Goal: Task Accomplishment & Management: Manage account settings

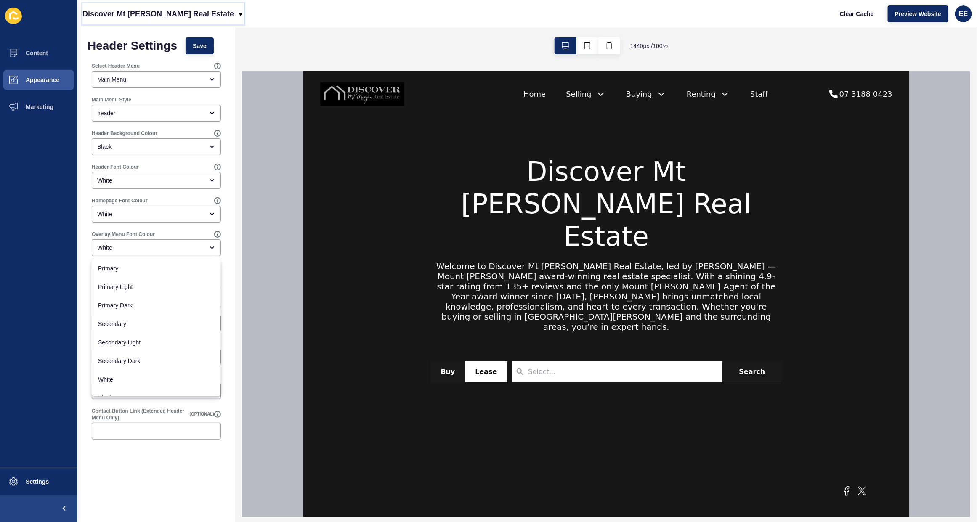
click at [201, 13] on div "Discover Mt [PERSON_NAME] Real Estate" at bounding box center [163, 13] width 162 height 21
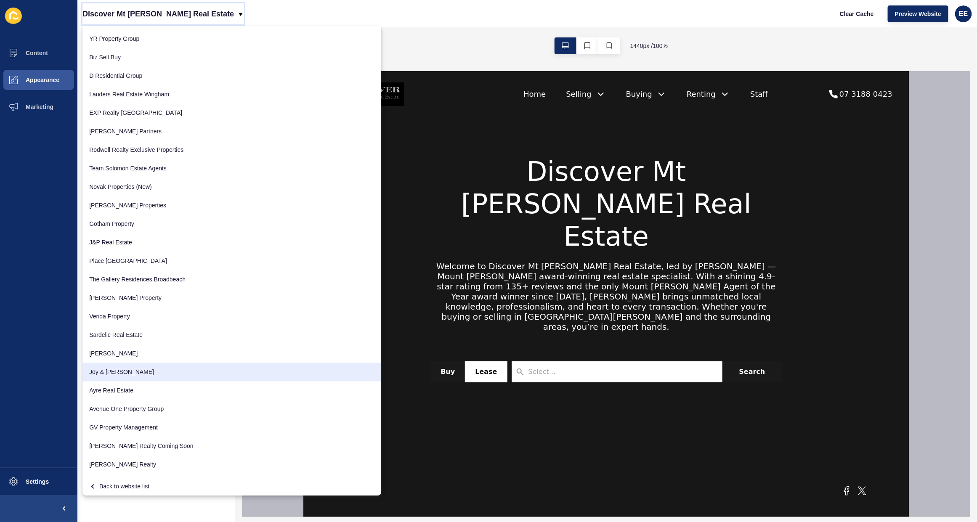
scroll to position [647, 0]
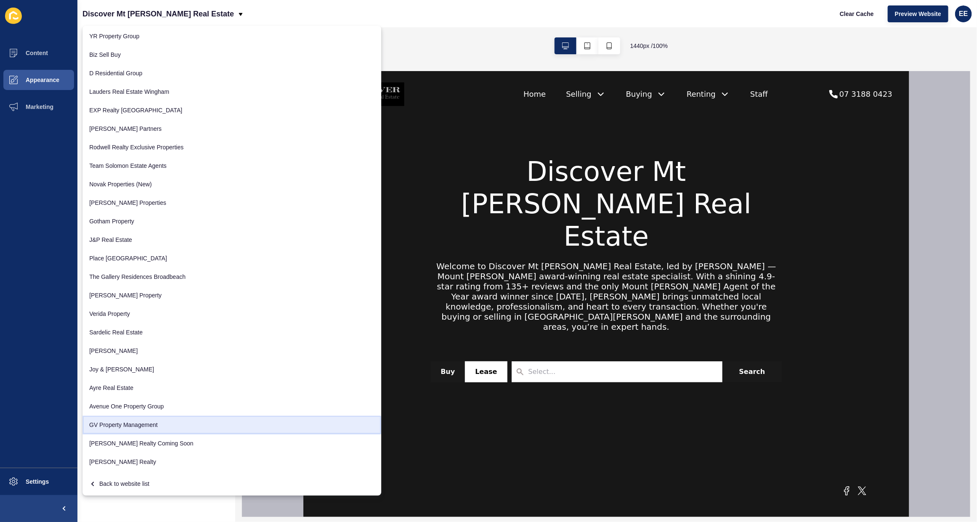
click at [126, 424] on link "GV Property Management" at bounding box center [231, 425] width 299 height 19
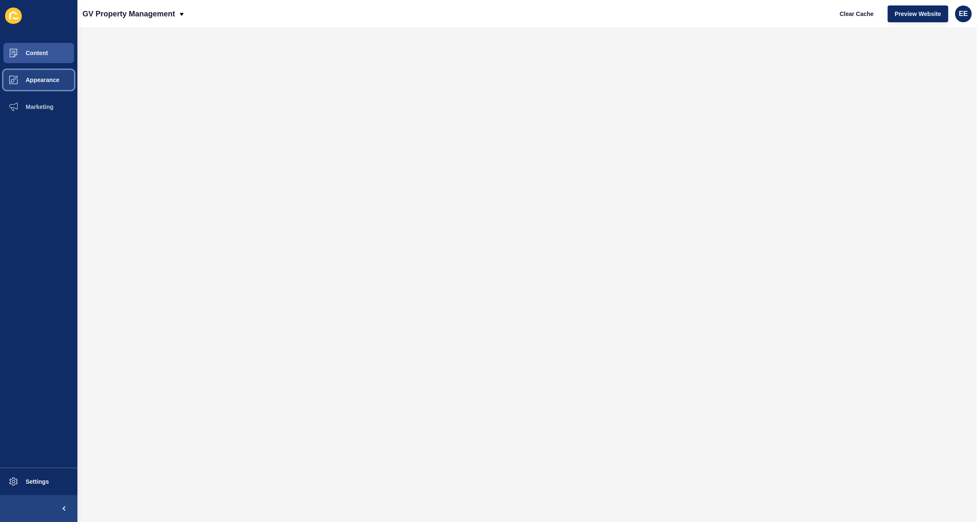
drag, startPoint x: 30, startPoint y: 78, endPoint x: 55, endPoint y: 78, distance: 24.8
click at [30, 79] on span "Appearance" at bounding box center [29, 80] width 61 height 7
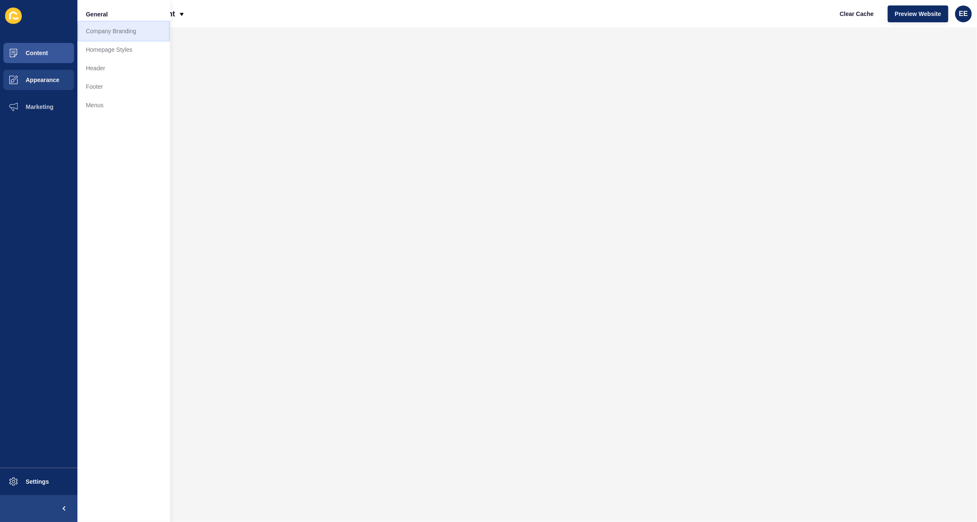
click at [106, 31] on link "Company Branding" at bounding box center [123, 31] width 93 height 19
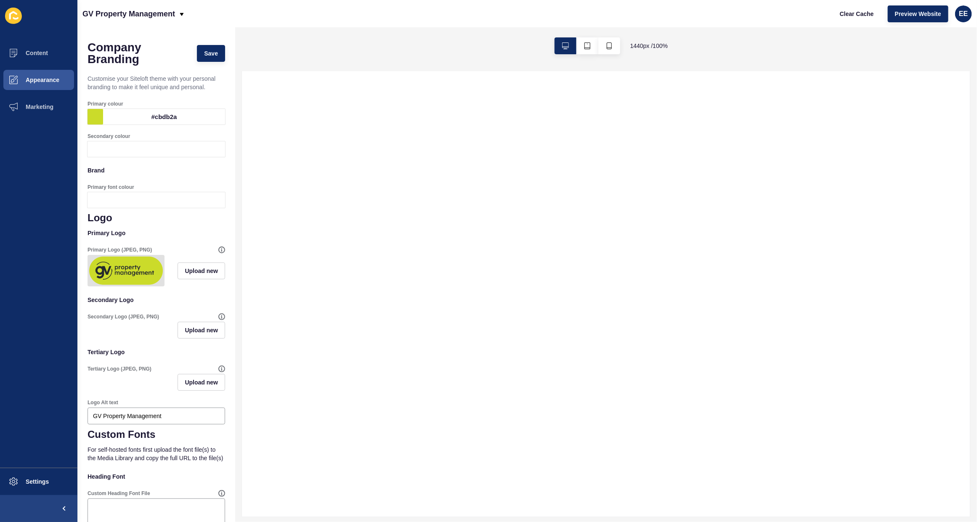
click at [164, 124] on div "#cbdb2a" at bounding box center [164, 117] width 122 height 16
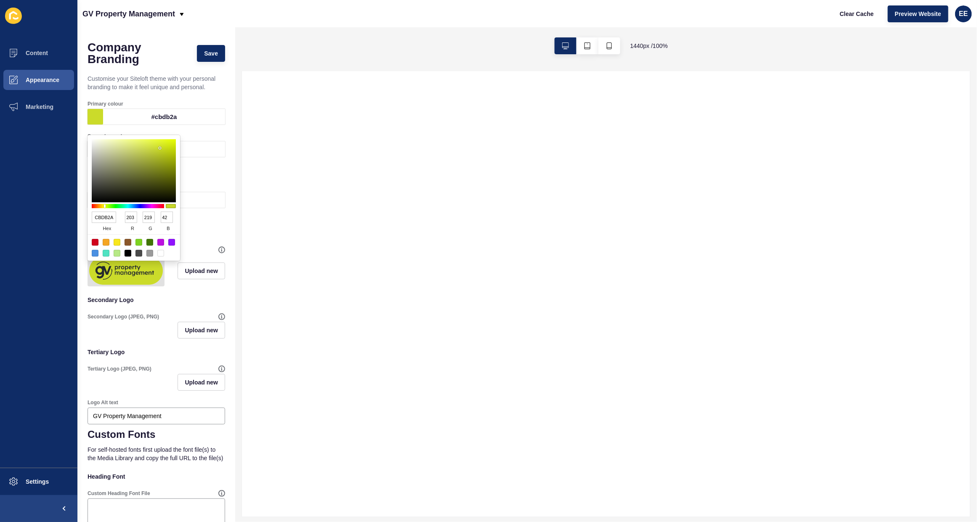
click at [101, 215] on input "CBDB2A" at bounding box center [104, 217] width 24 height 11
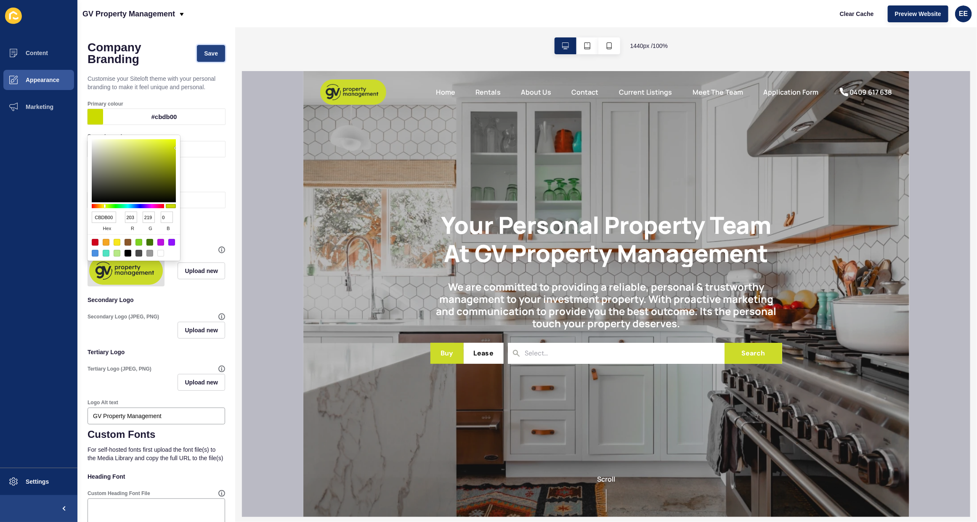
click at [204, 50] on span "Save" at bounding box center [211, 53] width 14 height 8
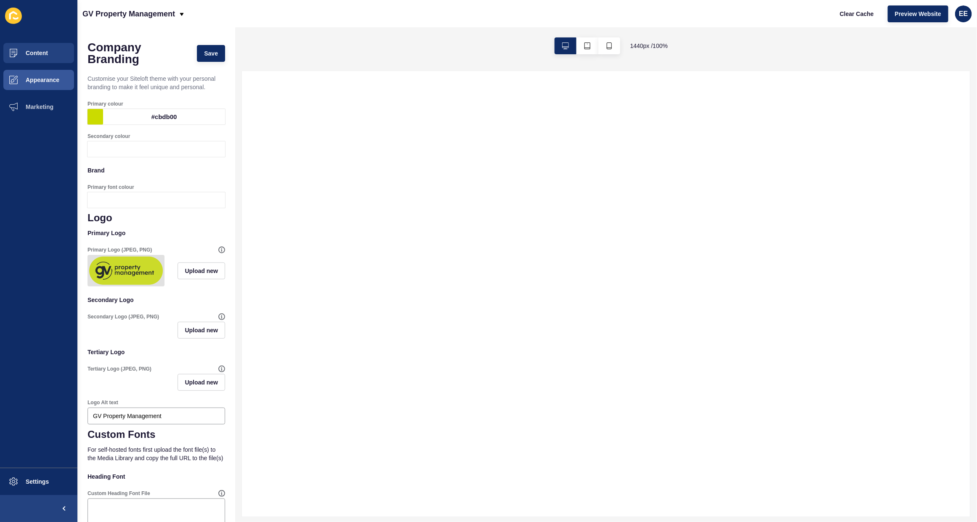
select select
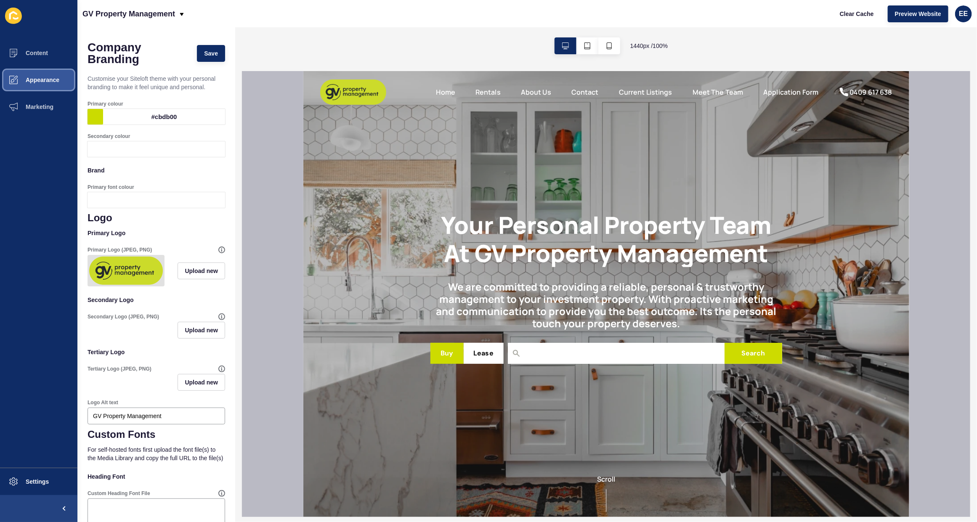
click at [36, 80] on span "Appearance" at bounding box center [29, 80] width 61 height 7
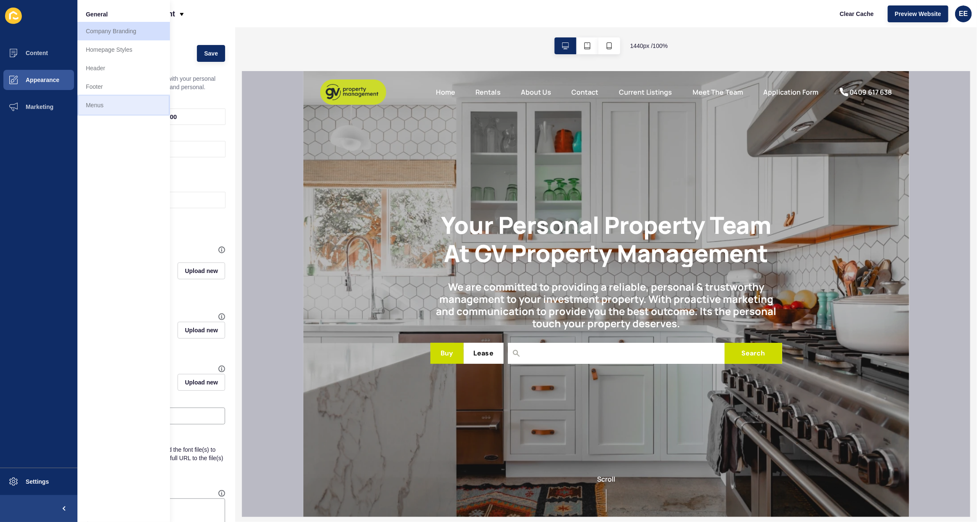
click at [102, 98] on link "Menus" at bounding box center [123, 105] width 93 height 19
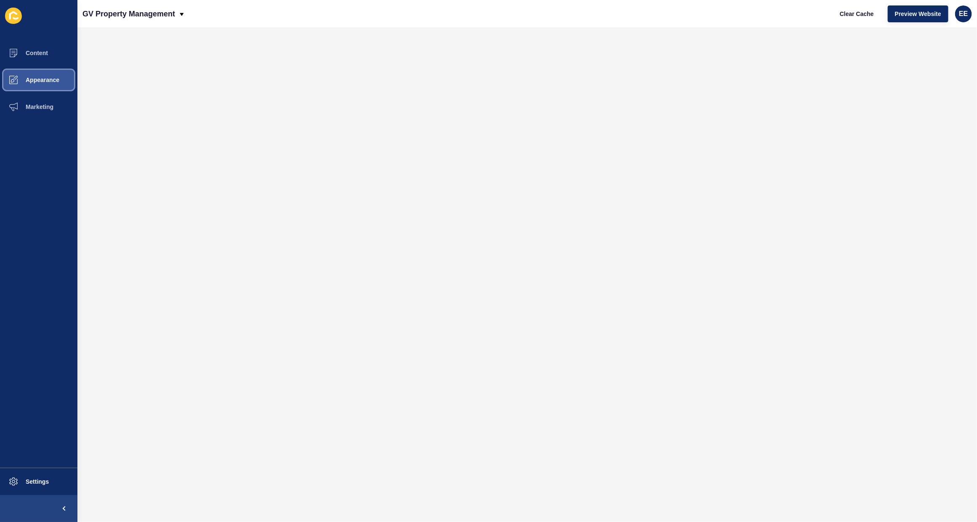
click at [52, 82] on span "Appearance" at bounding box center [29, 80] width 61 height 7
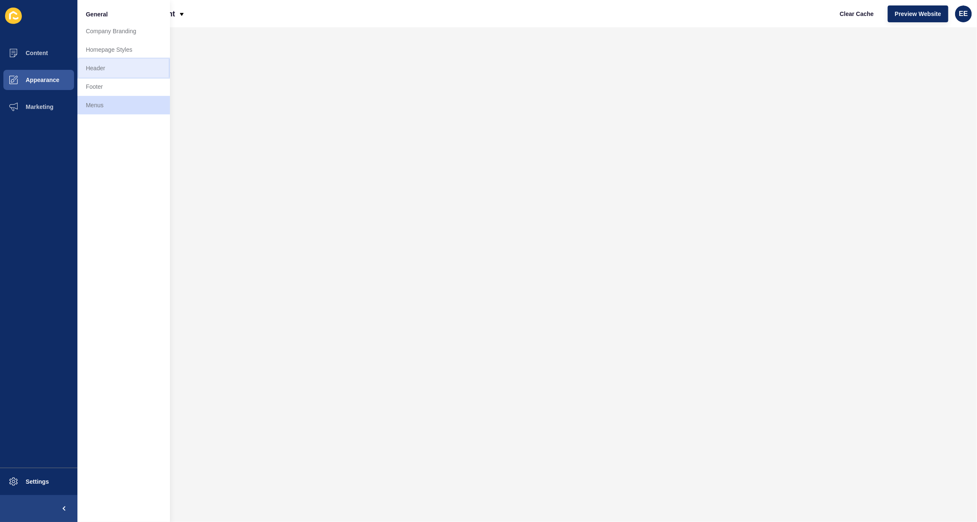
click at [98, 65] on link "Header" at bounding box center [123, 68] width 93 height 19
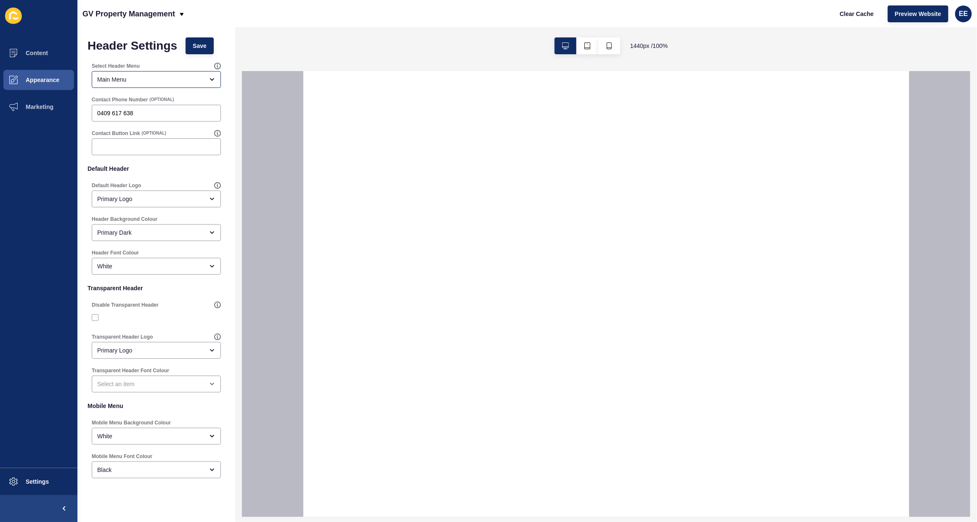
select select
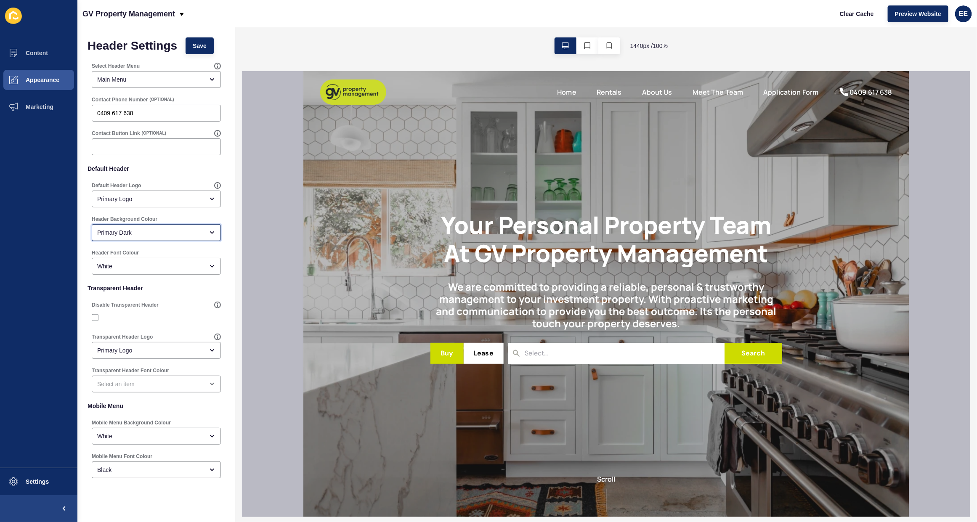
click at [171, 231] on div "Primary Dark" at bounding box center [150, 232] width 106 height 8
click at [154, 252] on span "Primary" at bounding box center [152, 253] width 108 height 8
type input "Primary"
click at [204, 43] on span "Save" at bounding box center [200, 46] width 14 height 8
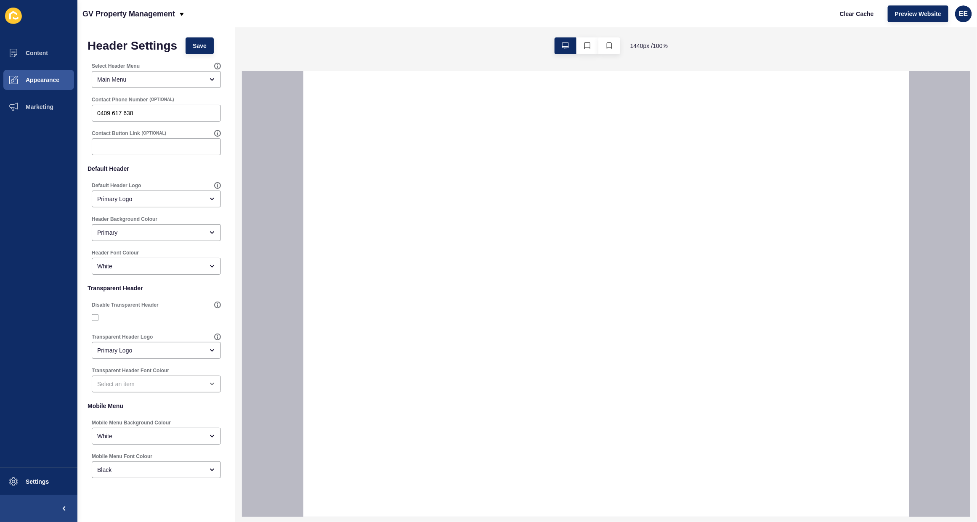
select select
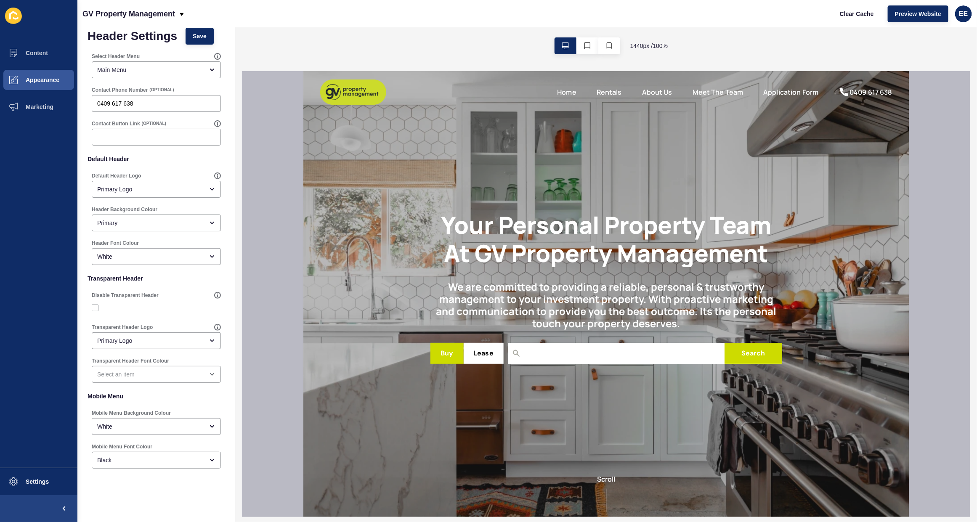
scroll to position [13, 0]
click at [35, 80] on span "Appearance" at bounding box center [29, 80] width 61 height 7
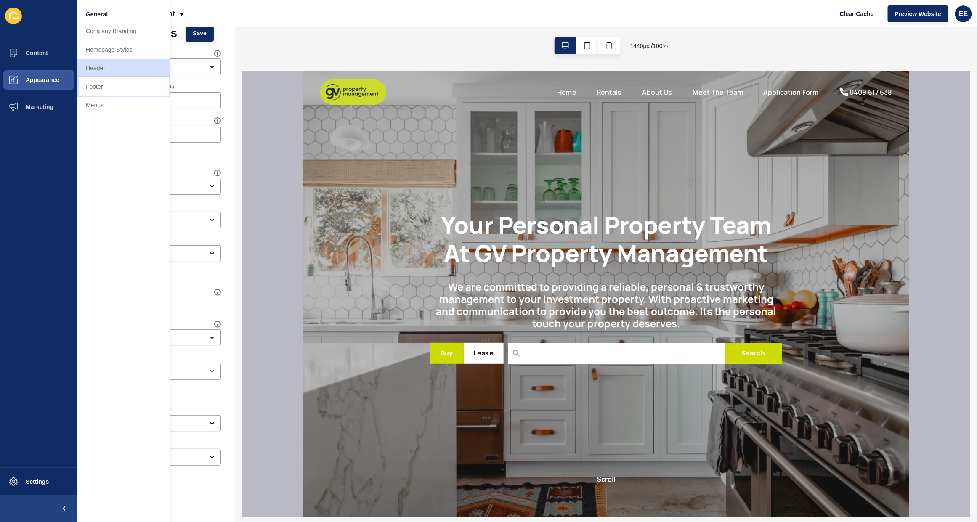
drag, startPoint x: 106, startPoint y: 91, endPoint x: 160, endPoint y: 116, distance: 60.1
click at [106, 92] on link "Footer" at bounding box center [123, 86] width 93 height 19
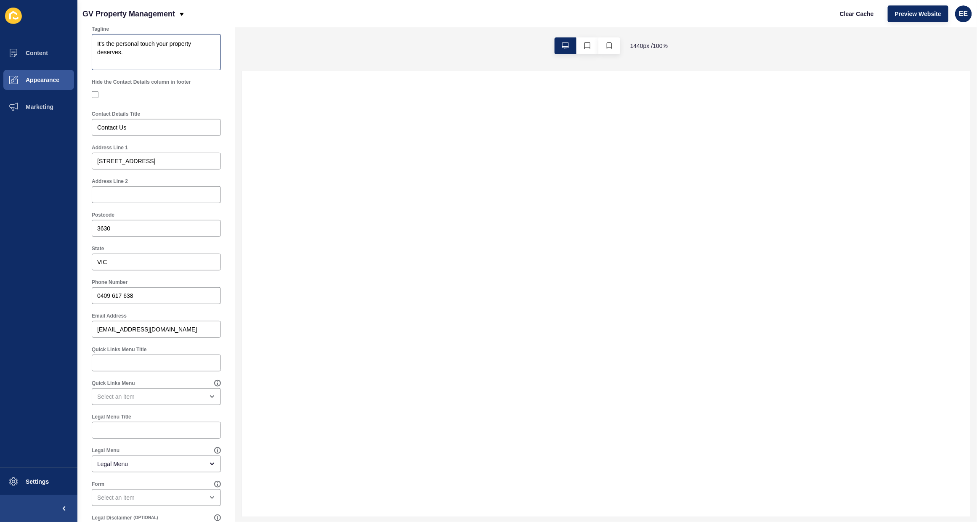
scroll to position [210, 0]
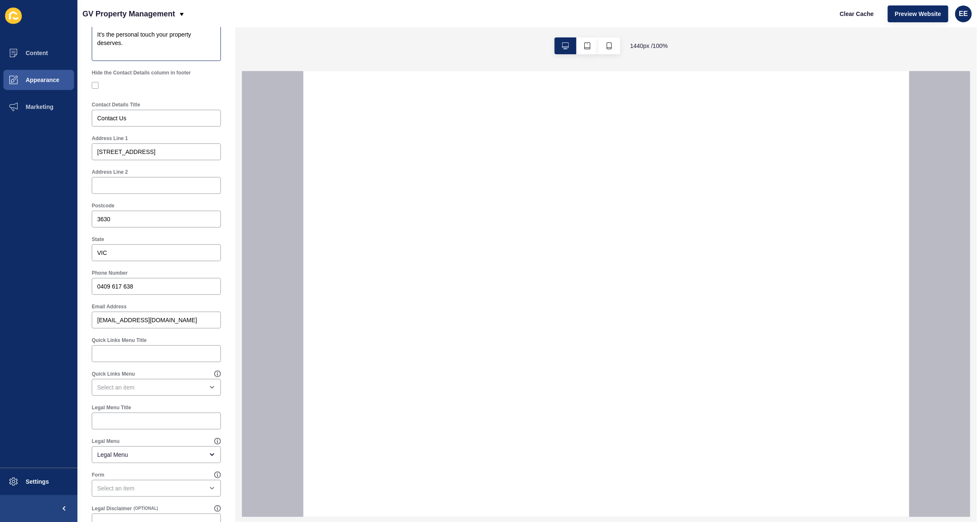
select select
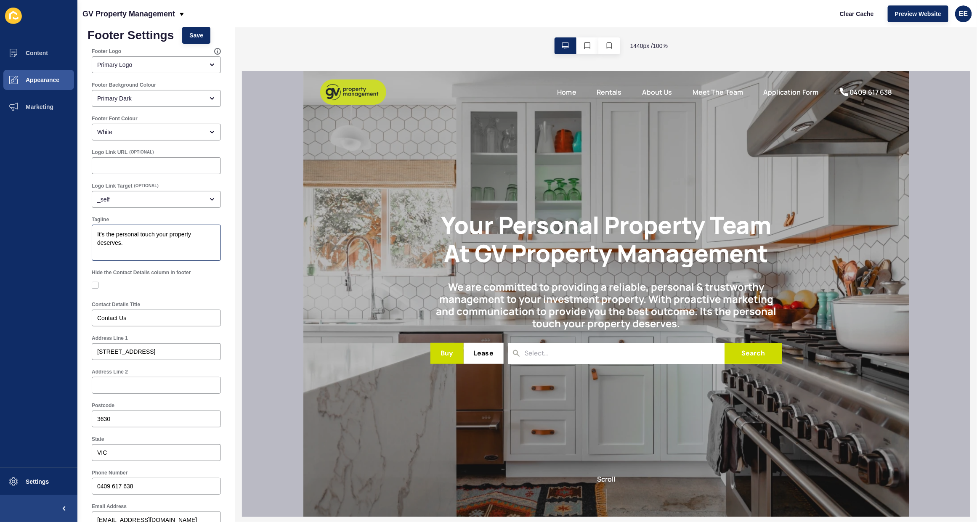
scroll to position [0, 0]
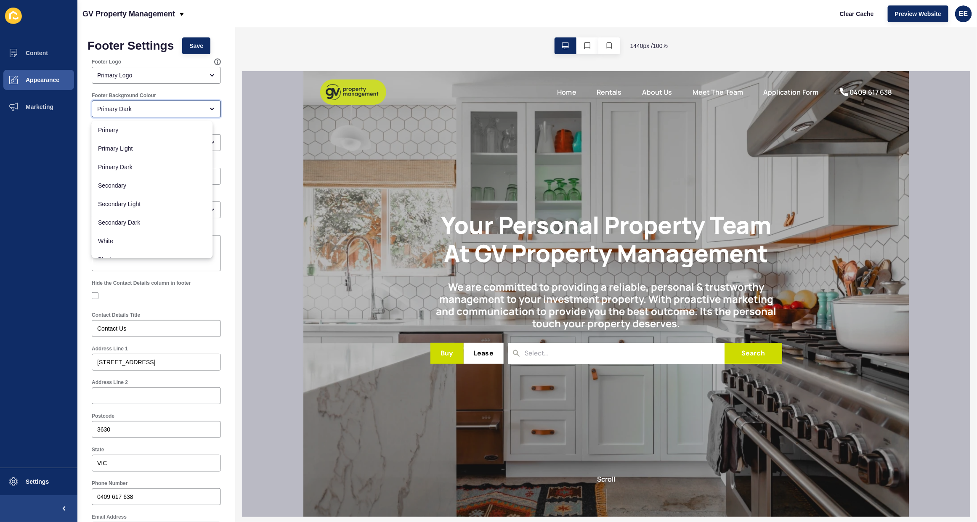
click at [168, 111] on div "Primary Dark" at bounding box center [150, 109] width 106 height 8
click at [161, 131] on span "Primary" at bounding box center [152, 130] width 108 height 8
type input "Primary"
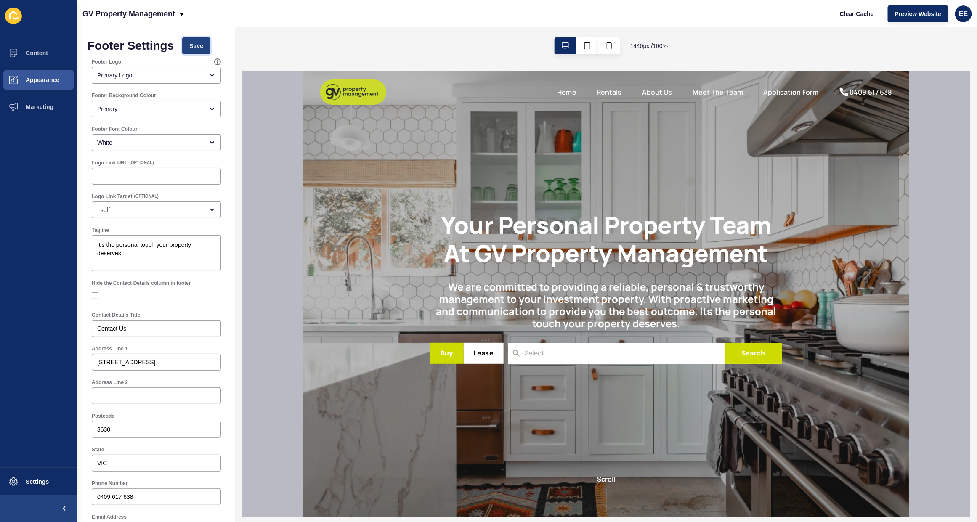
click at [201, 46] on span "Save" at bounding box center [196, 46] width 14 height 8
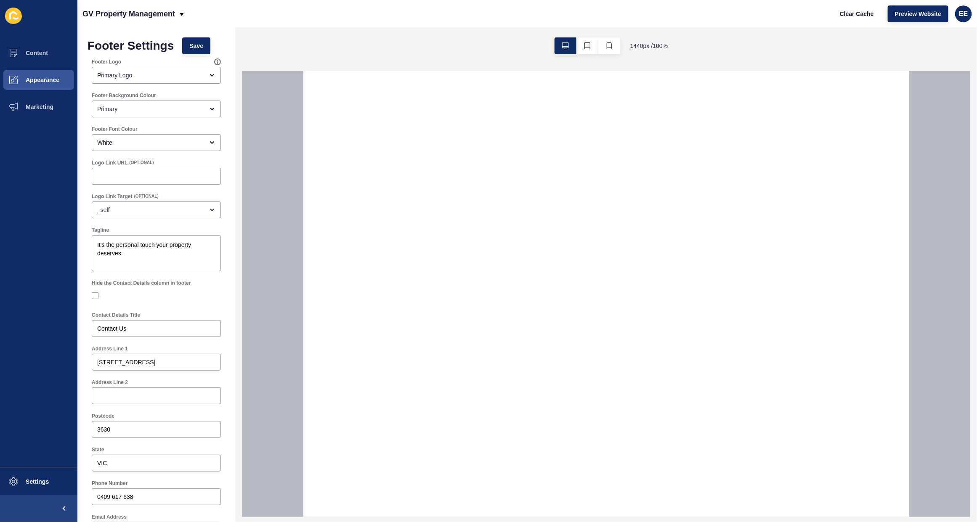
select select
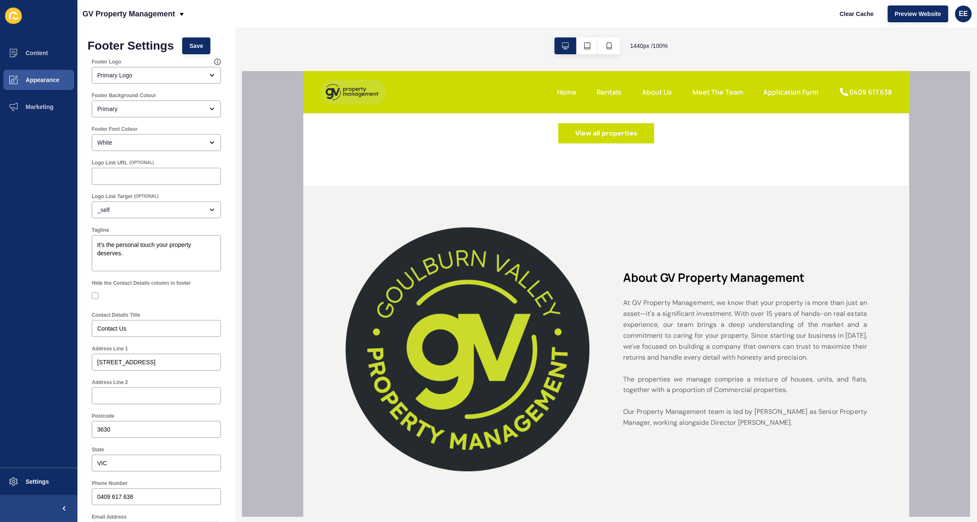
scroll to position [631, 0]
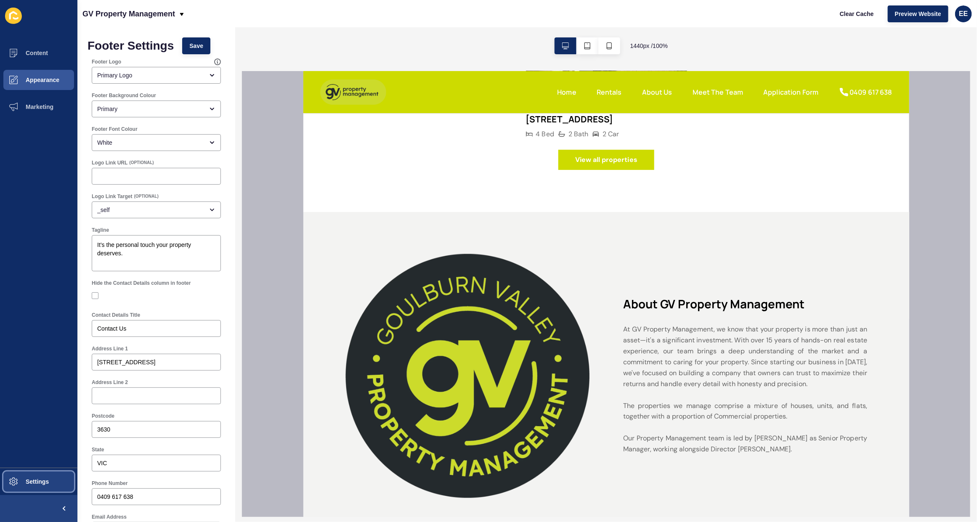
drag, startPoint x: 39, startPoint y: 484, endPoint x: 59, endPoint y: 477, distance: 21.8
click at [40, 485] on span "Settings" at bounding box center [24, 481] width 50 height 7
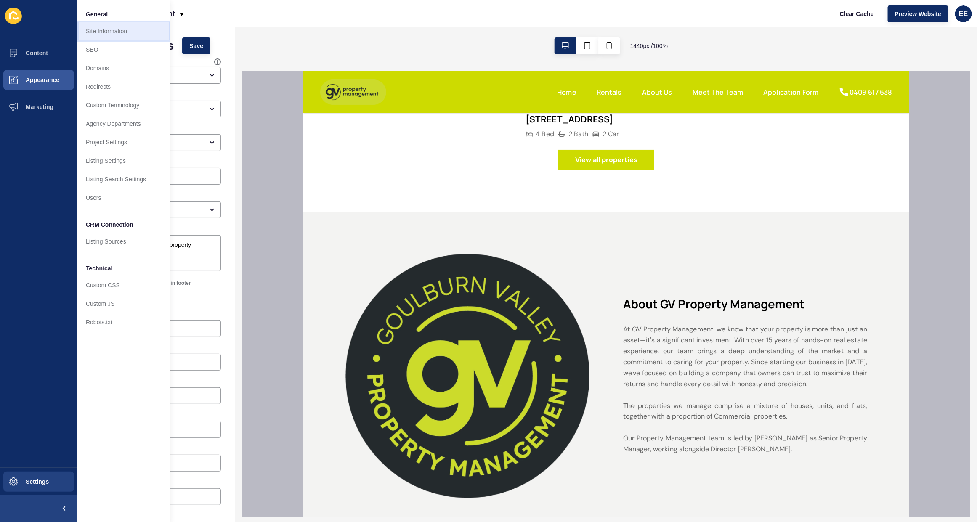
click at [101, 23] on link "Site Information" at bounding box center [123, 31] width 93 height 19
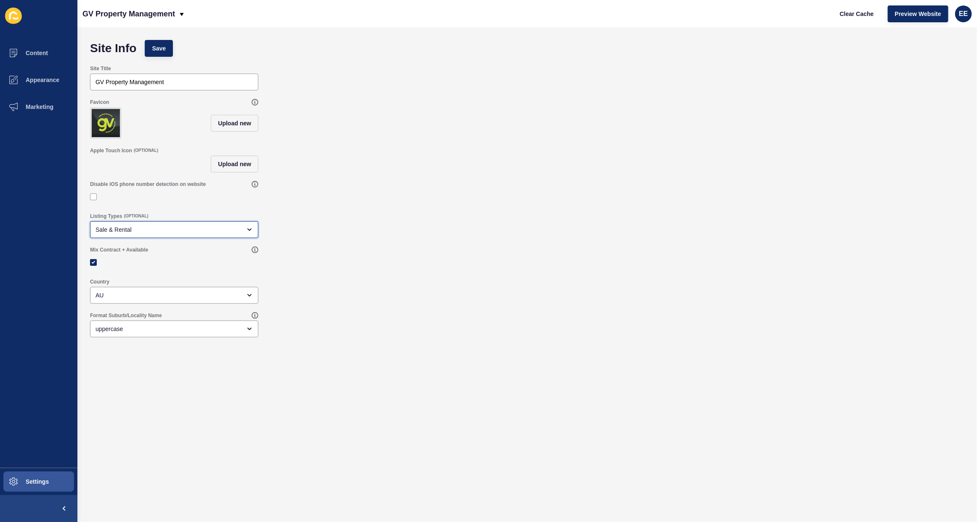
click at [155, 234] on div "Sale & Rental" at bounding box center [168, 229] width 146 height 8
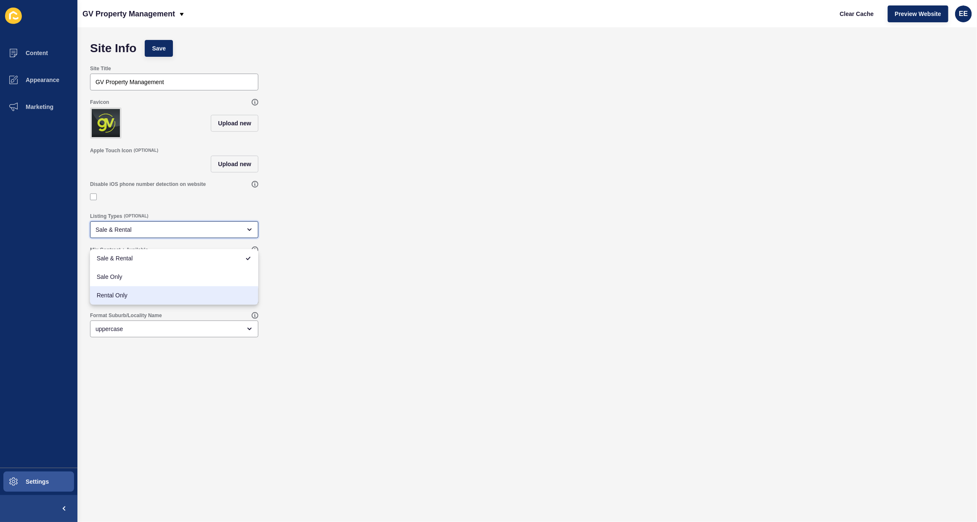
drag, startPoint x: 117, startPoint y: 293, endPoint x: 178, endPoint y: 255, distance: 71.6
click at [118, 290] on div "Rental Only" at bounding box center [174, 295] width 168 height 19
type input "Rental Only"
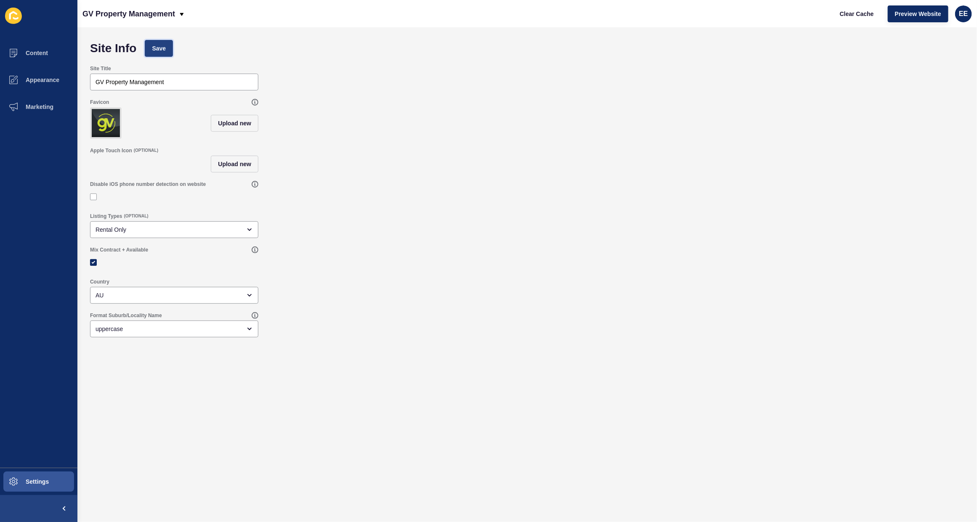
click at [158, 45] on span "Save" at bounding box center [159, 48] width 14 height 8
click at [30, 476] on button "Settings" at bounding box center [38, 481] width 77 height 27
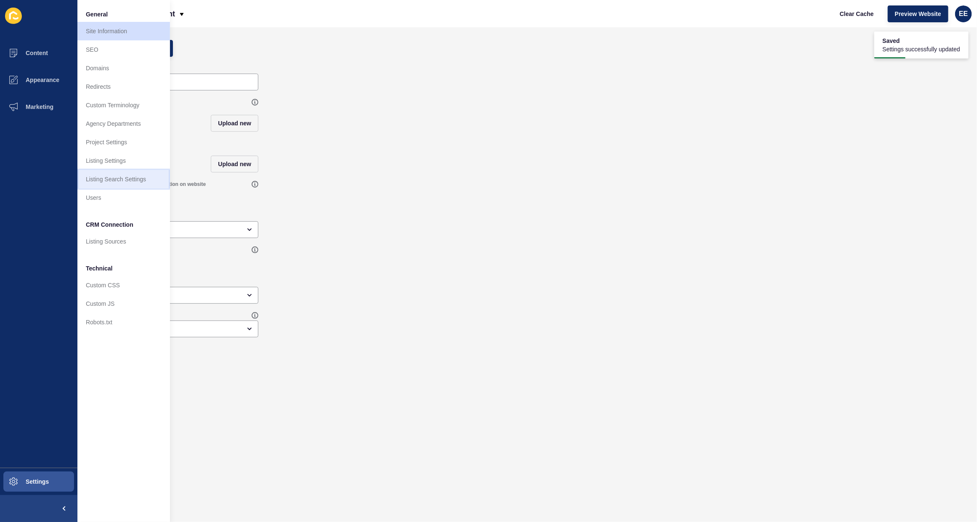
click at [110, 181] on link "Listing Search Settings" at bounding box center [123, 179] width 93 height 19
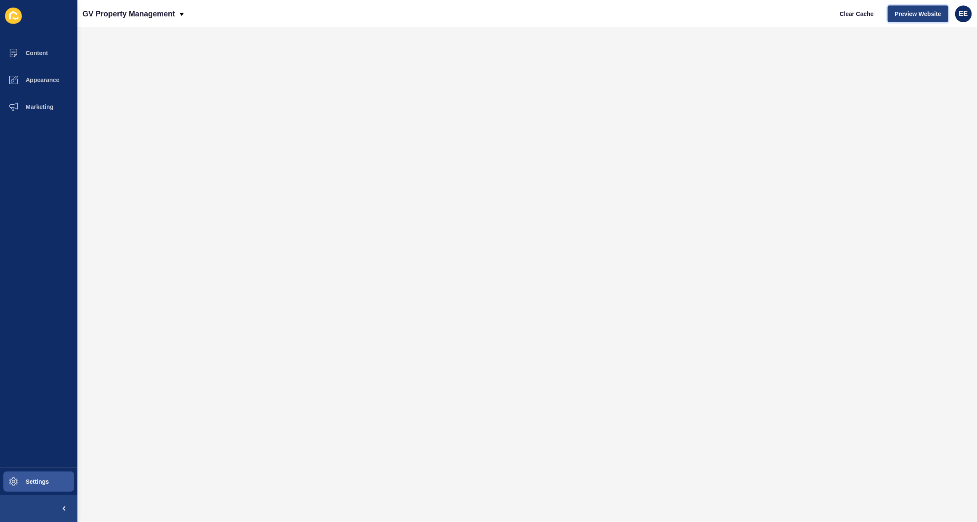
click at [905, 11] on span "Preview Website" at bounding box center [918, 14] width 46 height 8
click at [30, 77] on span "Appearance" at bounding box center [29, 80] width 61 height 7
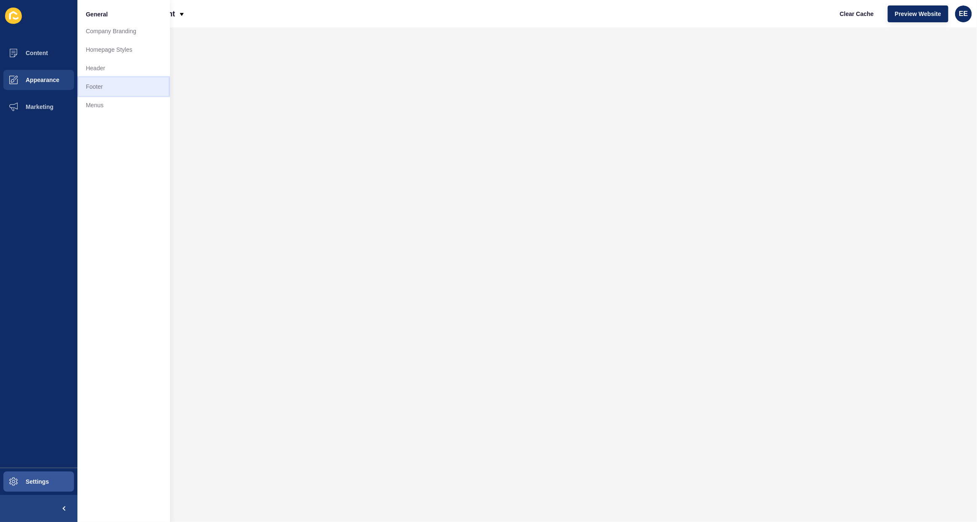
click at [95, 86] on link "Footer" at bounding box center [123, 86] width 93 height 19
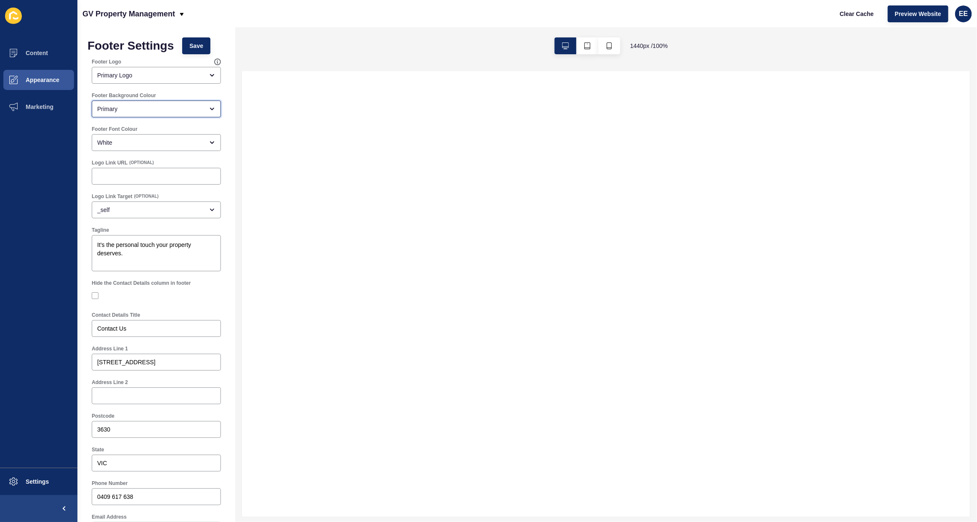
click at [146, 109] on div "Primary" at bounding box center [150, 109] width 106 height 8
click at [143, 143] on div "Primary Light" at bounding box center [152, 149] width 121 height 19
type input "Primary Light"
click at [137, 111] on div "Primary Light" at bounding box center [150, 109] width 106 height 8
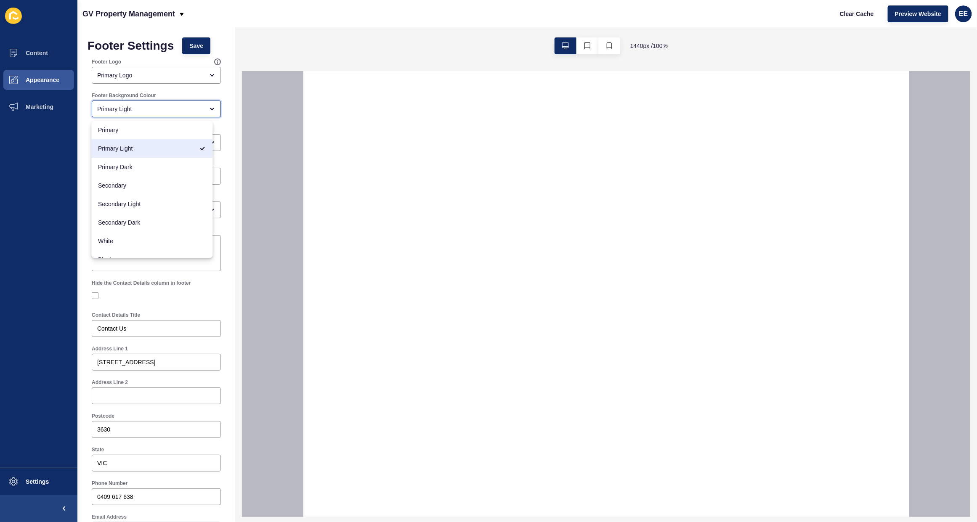
select select
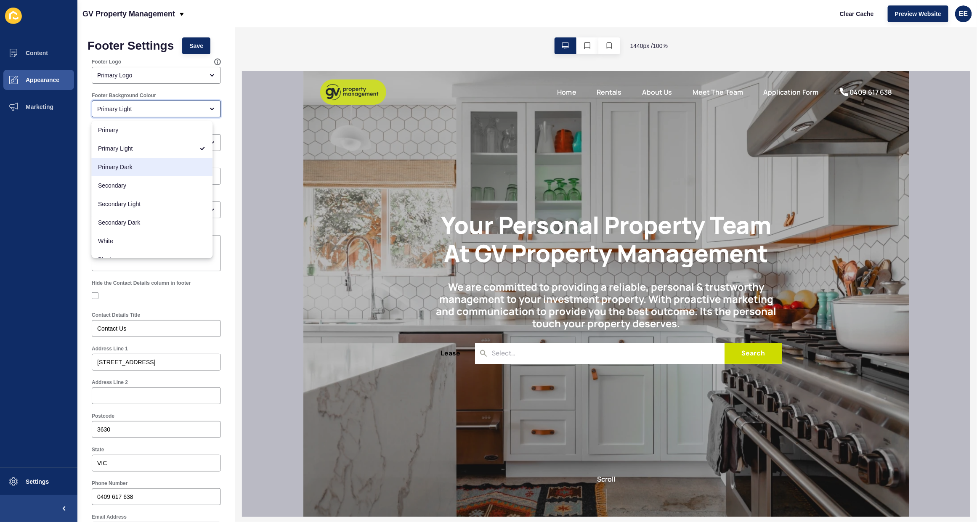
click at [120, 165] on span "Primary Dark" at bounding box center [152, 167] width 108 height 8
type input "Primary Dark"
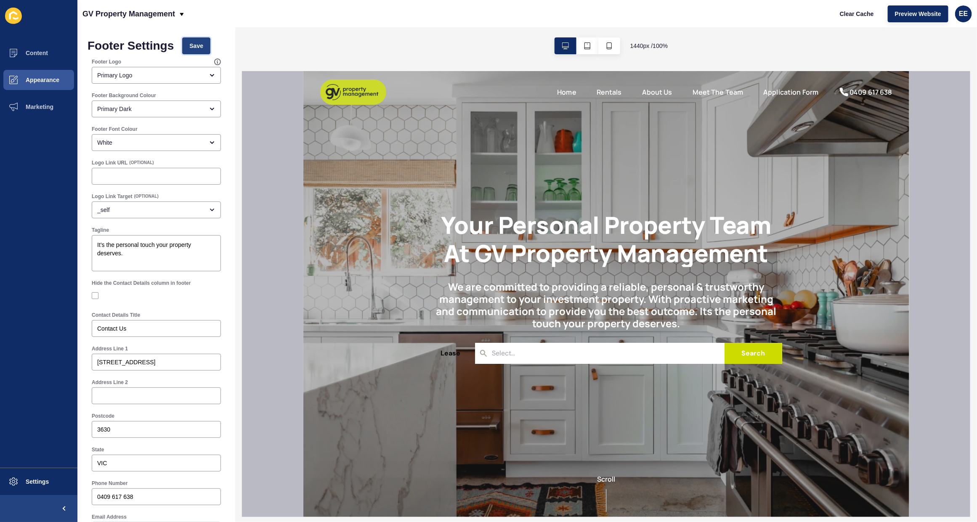
click at [190, 41] on button "Save" at bounding box center [196, 45] width 28 height 17
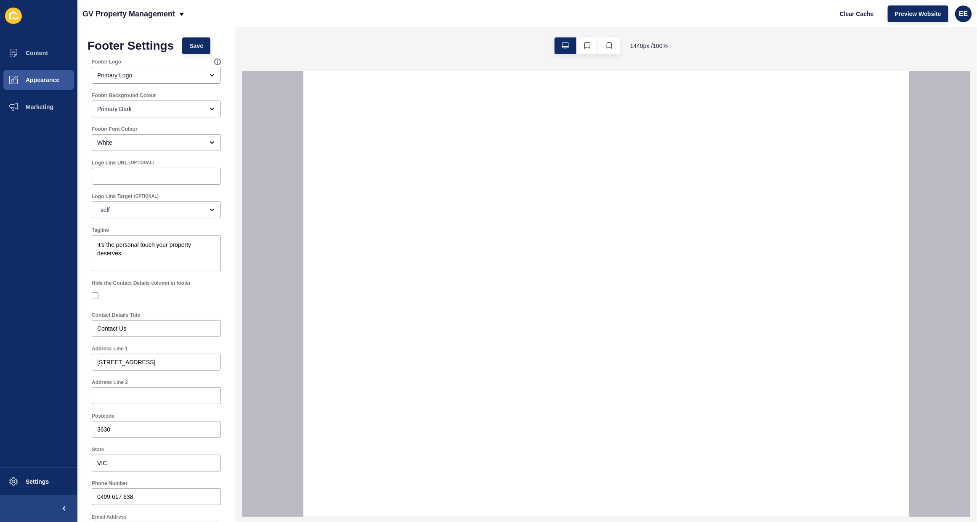
select select
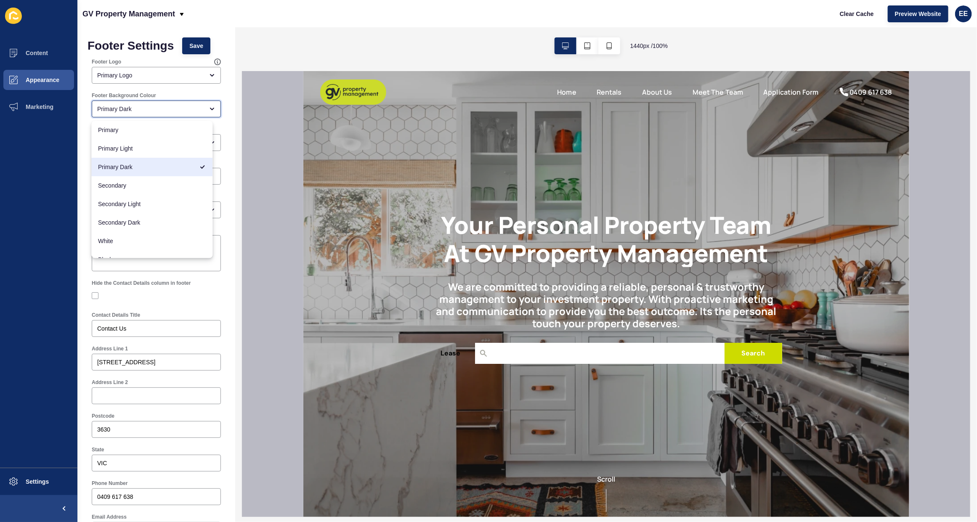
click at [175, 107] on div "Primary Dark" at bounding box center [150, 109] width 106 height 8
click at [158, 126] on span "Primary" at bounding box center [152, 130] width 108 height 8
type input "Primary"
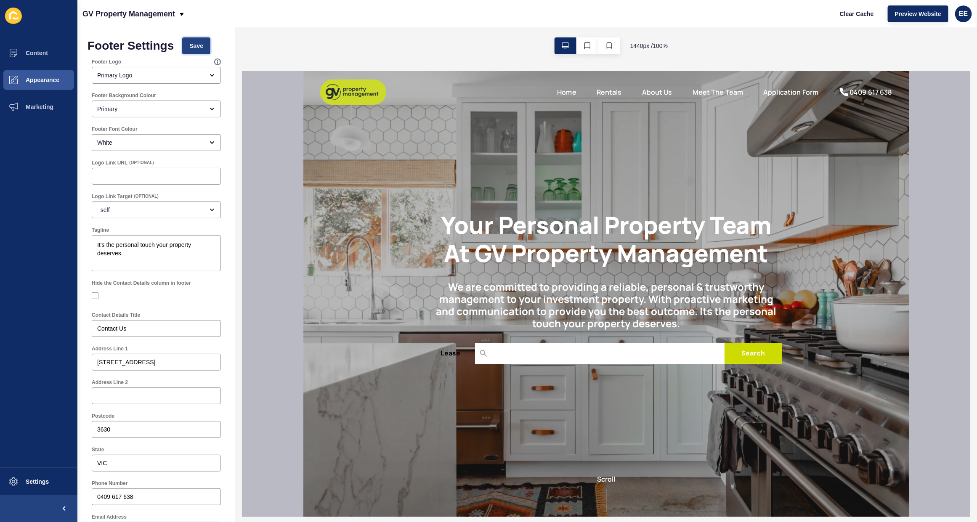
click at [192, 53] on button "Save" at bounding box center [196, 45] width 28 height 17
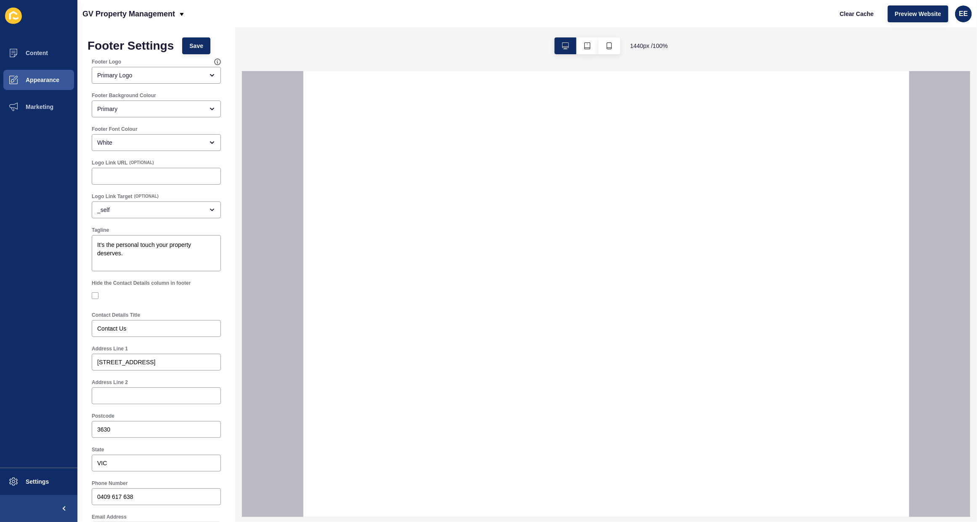
select select
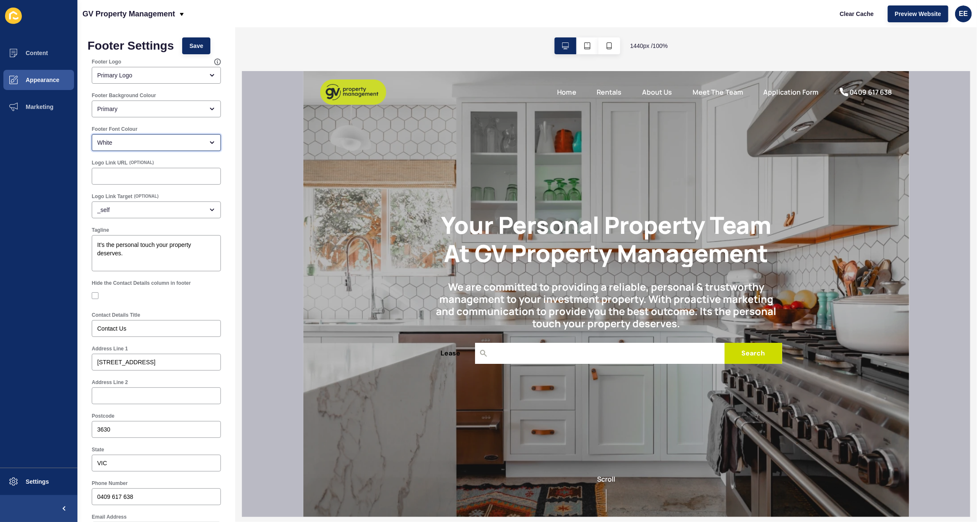
click at [176, 146] on div "White" at bounding box center [150, 142] width 106 height 8
drag, startPoint x: 135, startPoint y: 281, endPoint x: 253, endPoint y: 146, distance: 178.6
click at [134, 283] on span "Black" at bounding box center [152, 283] width 108 height 8
type input "Black"
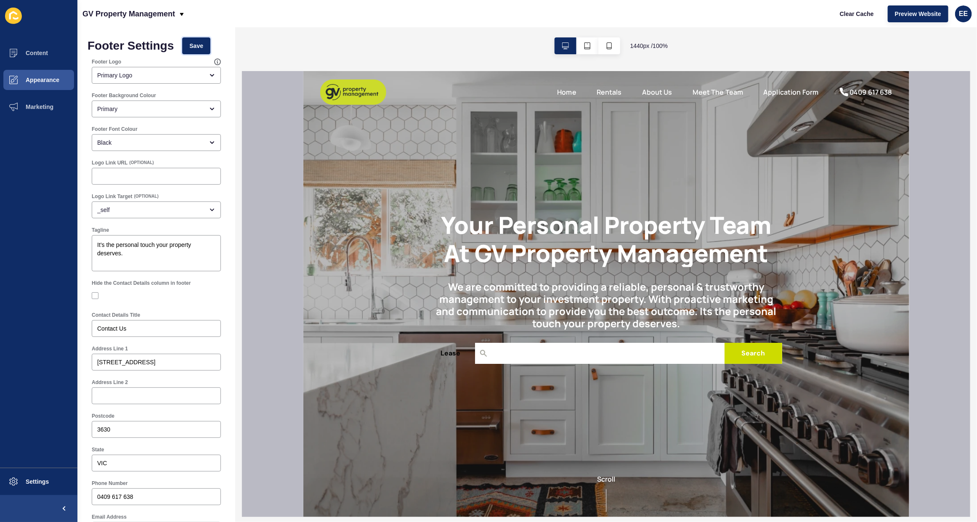
drag, startPoint x: 191, startPoint y: 45, endPoint x: 485, endPoint y: 2, distance: 297.2
click at [191, 45] on button "Save" at bounding box center [196, 45] width 28 height 17
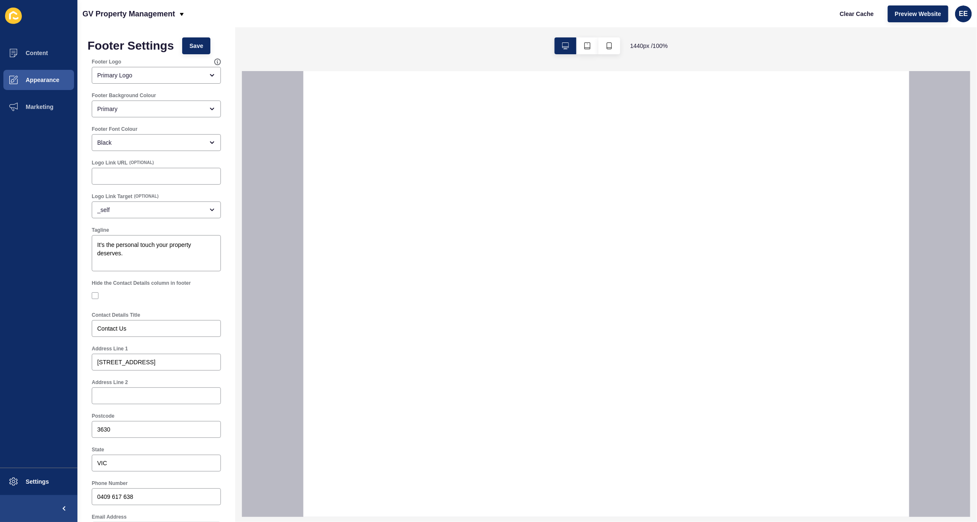
select select
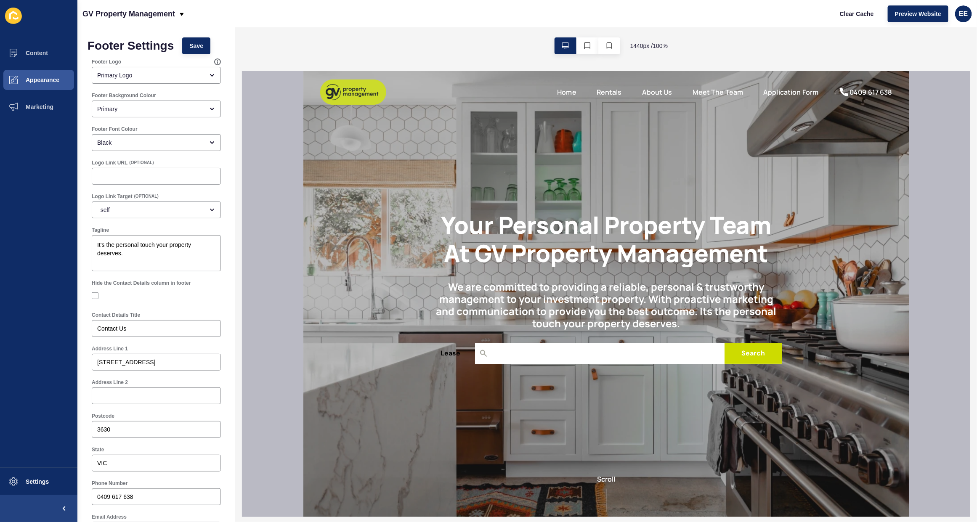
scroll to position [0, 0]
click at [34, 53] on span "Content" at bounding box center [23, 53] width 49 height 7
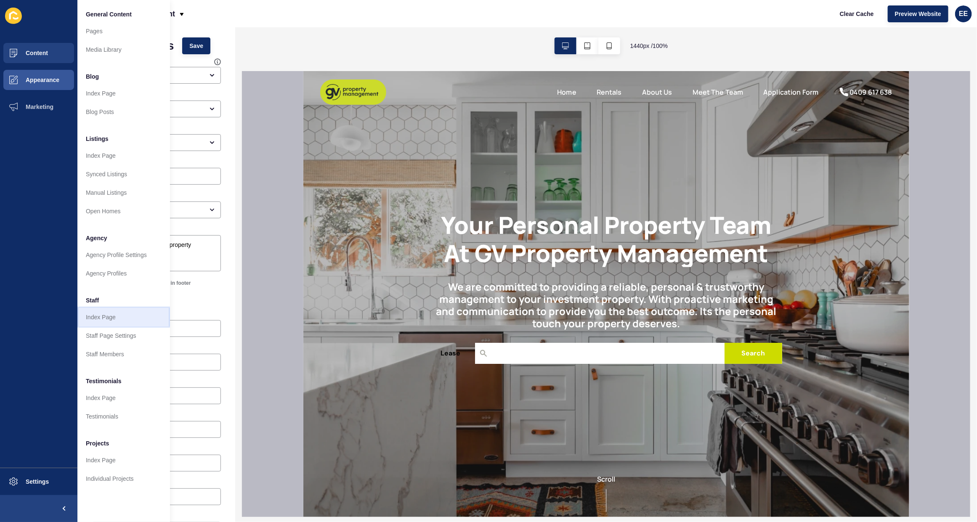
drag, startPoint x: 90, startPoint y: 318, endPoint x: 154, endPoint y: 317, distance: 63.1
click at [90, 316] on link "Index Page" at bounding box center [123, 317] width 93 height 19
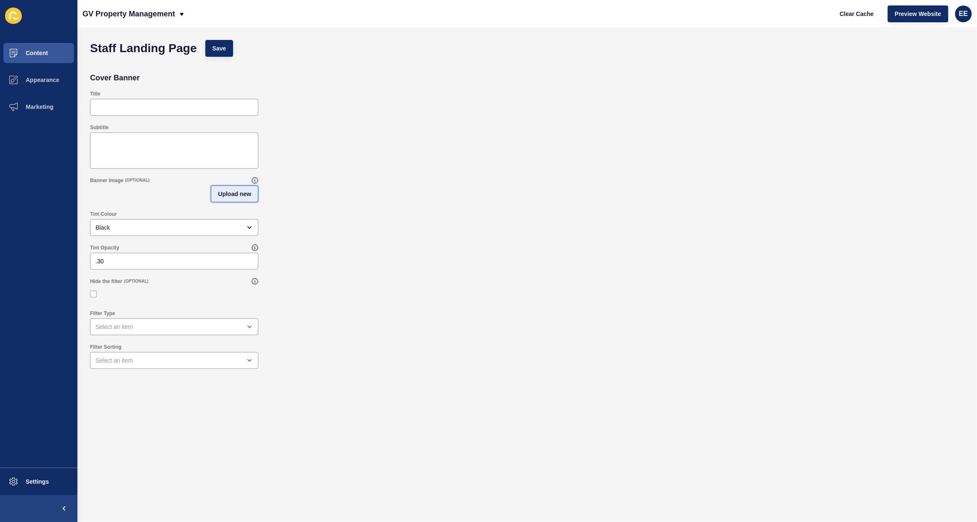
click at [219, 190] on span "Upload new" at bounding box center [234, 194] width 33 height 8
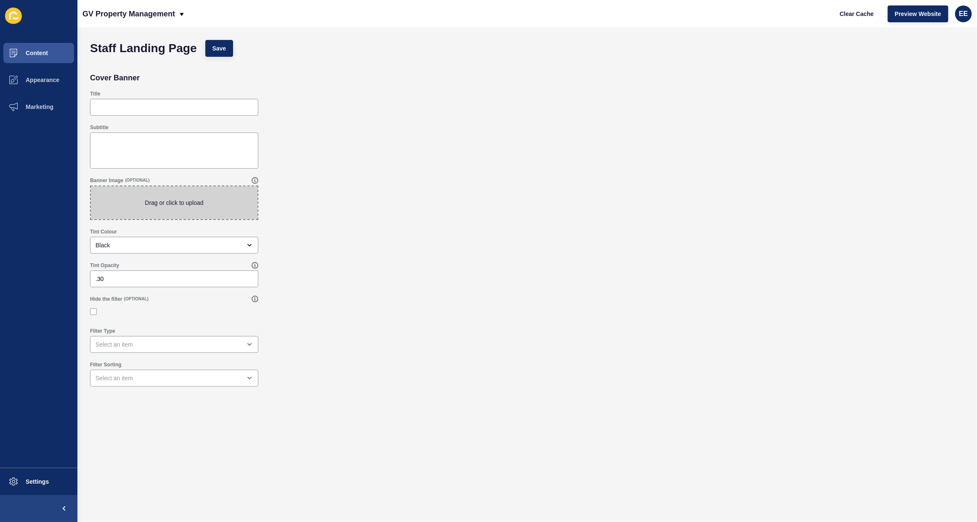
click at [163, 193] on span at bounding box center [174, 202] width 167 height 33
click at [91, 186] on input "Drag or click to upload" at bounding box center [91, 186] width 0 height 0
type input "C:\fakepath\livingroom.jpg"
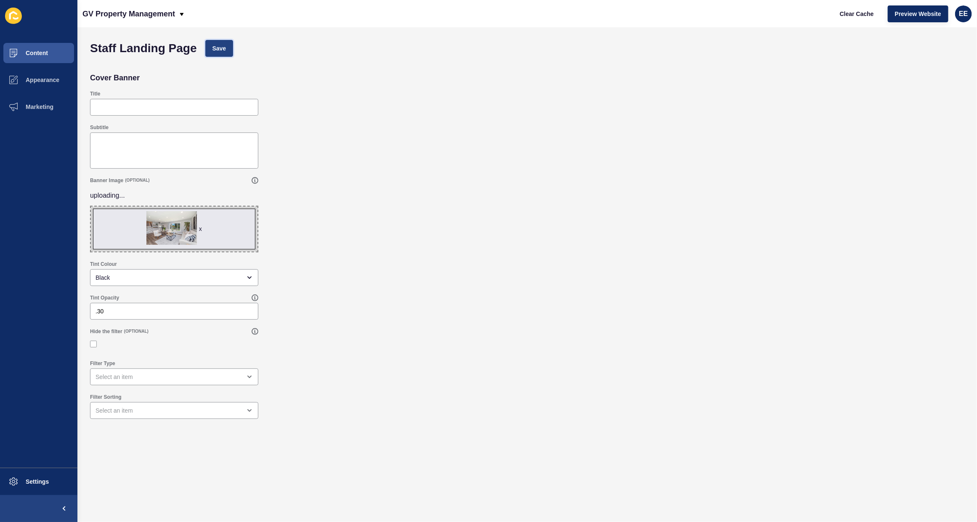
click at [222, 43] on button "Save" at bounding box center [219, 48] width 28 height 17
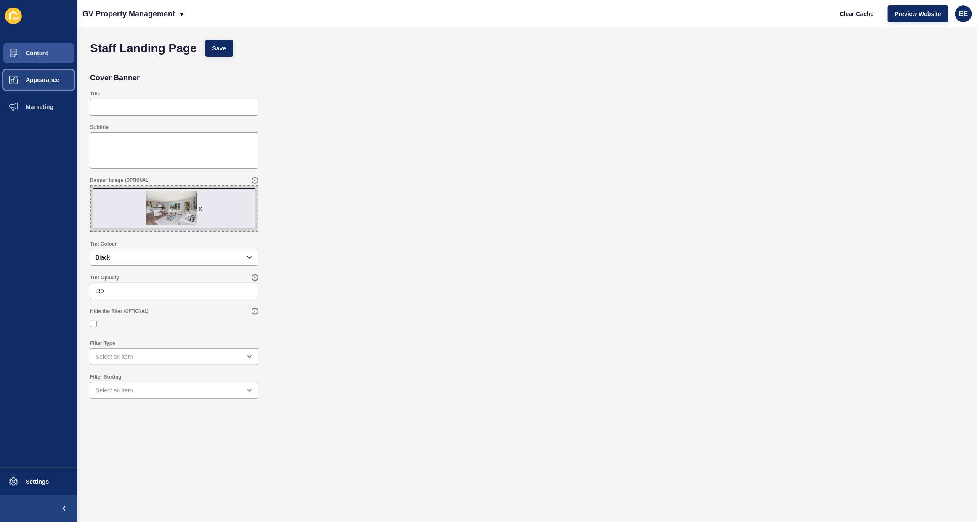
click at [49, 83] on span "Appearance" at bounding box center [29, 80] width 61 height 7
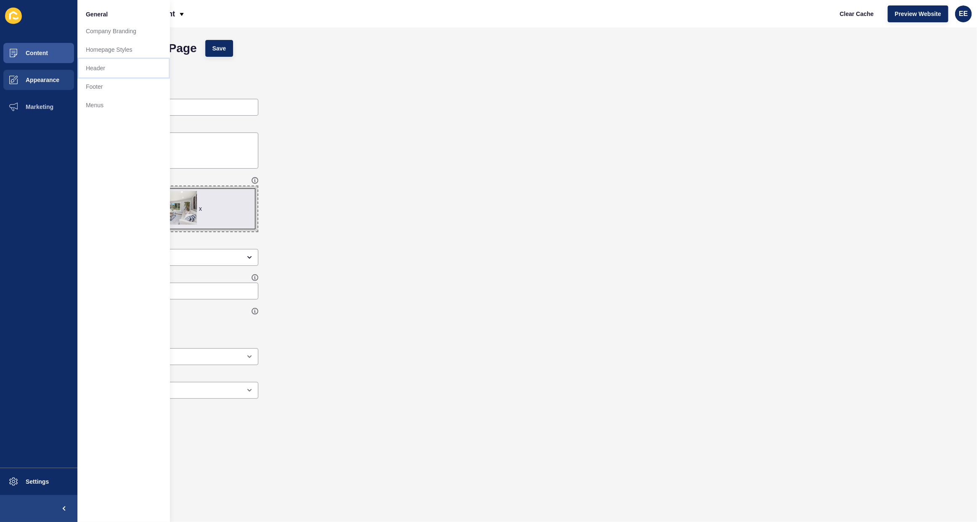
click at [93, 72] on link "Header" at bounding box center [123, 68] width 93 height 19
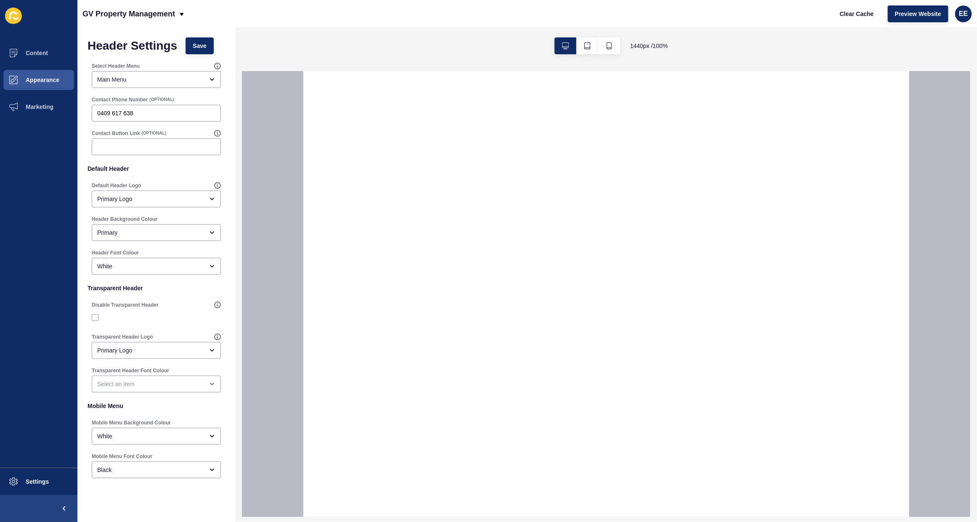
select select
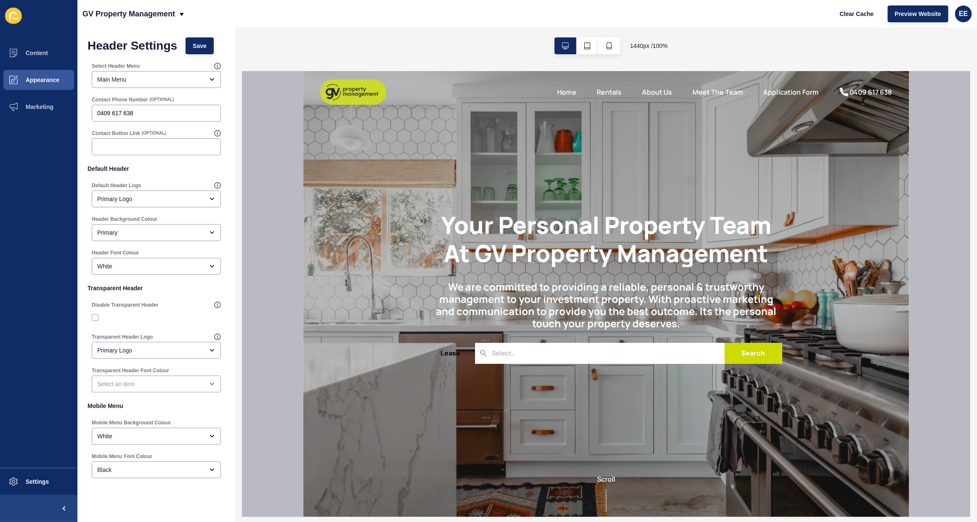
scroll to position [13, 0]
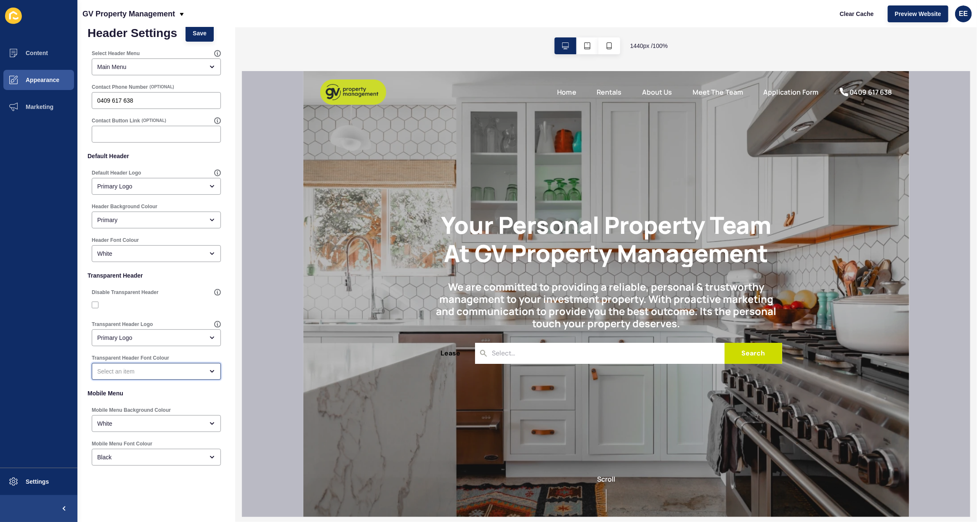
click at [188, 367] on div "open menu" at bounding box center [150, 371] width 106 height 8
click at [118, 485] on span "White" at bounding box center [152, 489] width 108 height 8
type input "White"
click at [139, 246] on div "White" at bounding box center [156, 253] width 129 height 17
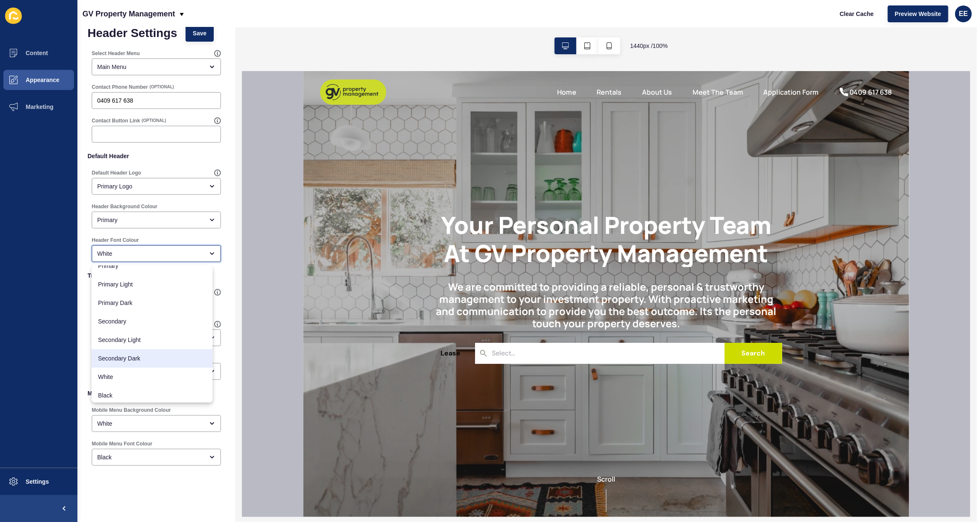
scroll to position [11, 0]
click at [125, 393] on span "Black" at bounding box center [152, 393] width 108 height 8
type input "Black"
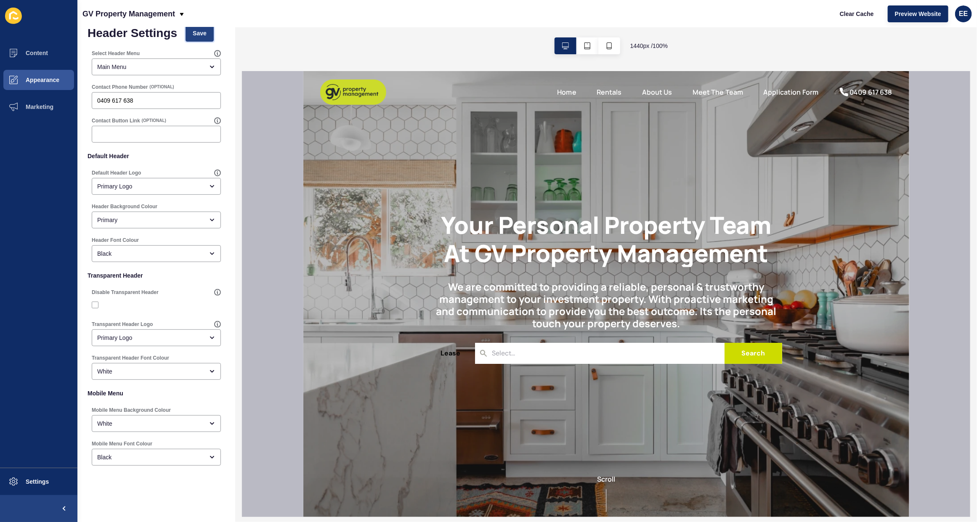
click at [196, 28] on button "Save" at bounding box center [200, 33] width 28 height 17
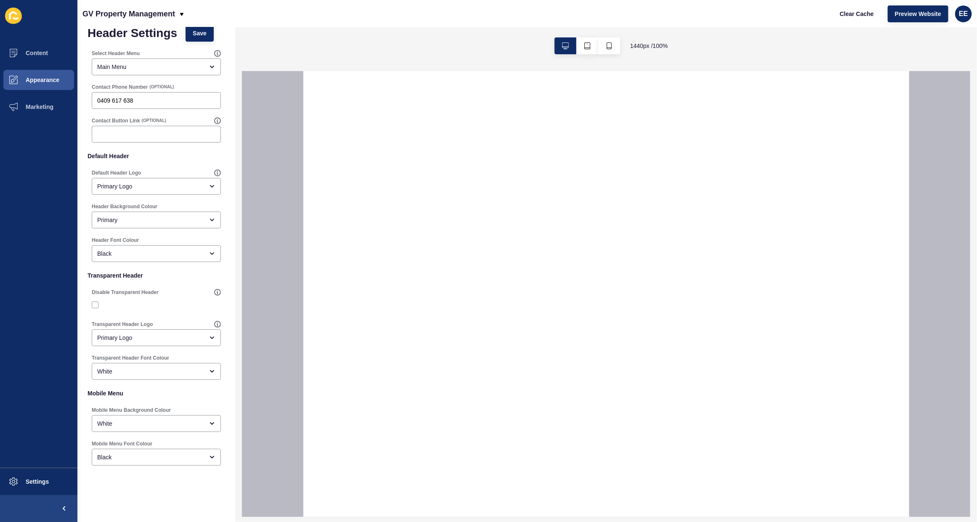
select select
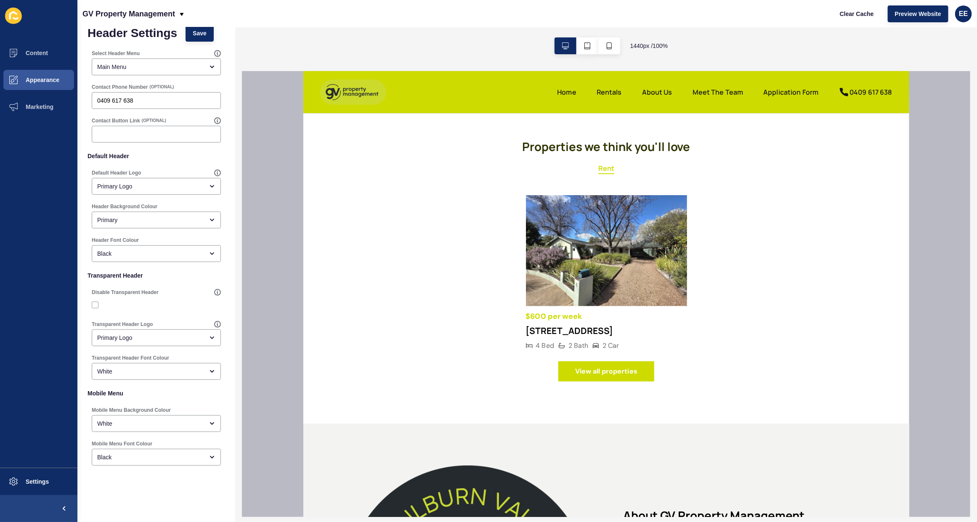
scroll to position [421, 0]
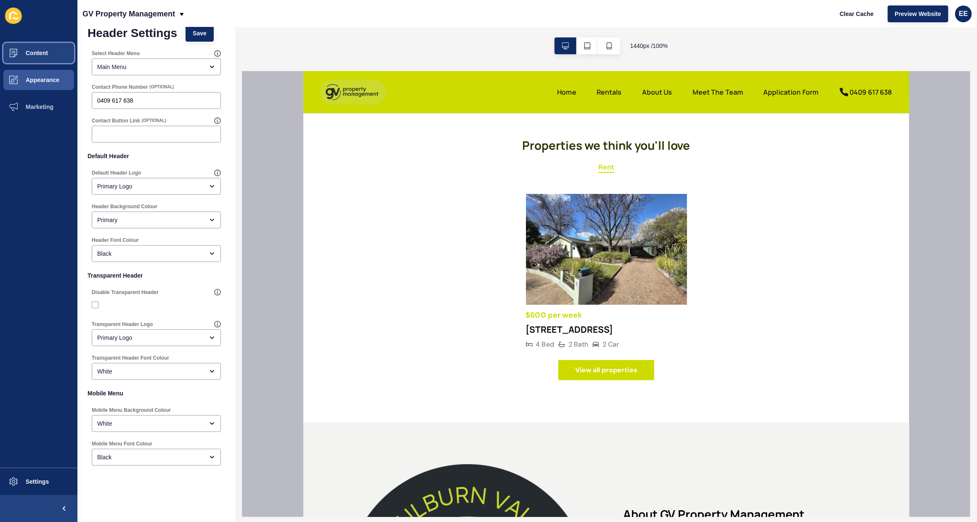
drag, startPoint x: 42, startPoint y: 49, endPoint x: 70, endPoint y: 53, distance: 28.1
click at [42, 50] on span "Content" at bounding box center [23, 53] width 49 height 7
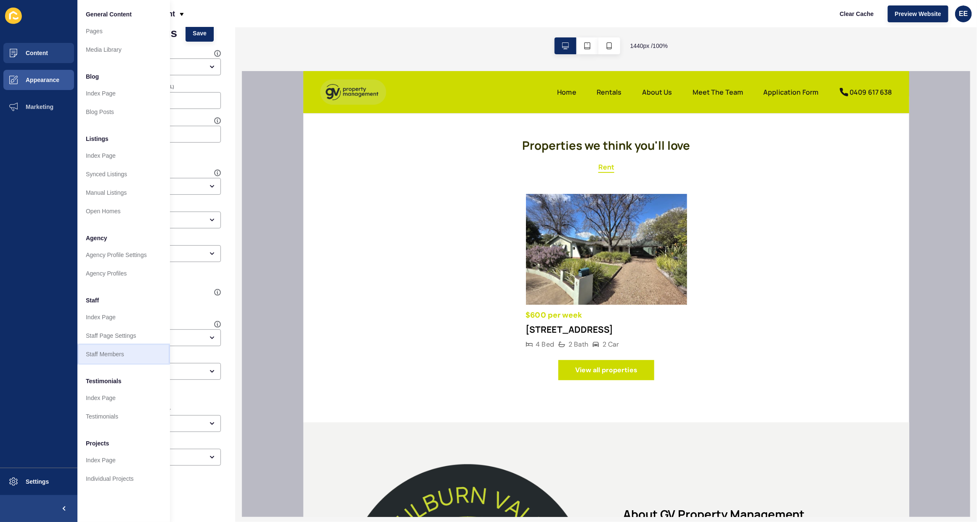
click at [108, 350] on link "Staff Members" at bounding box center [123, 354] width 93 height 19
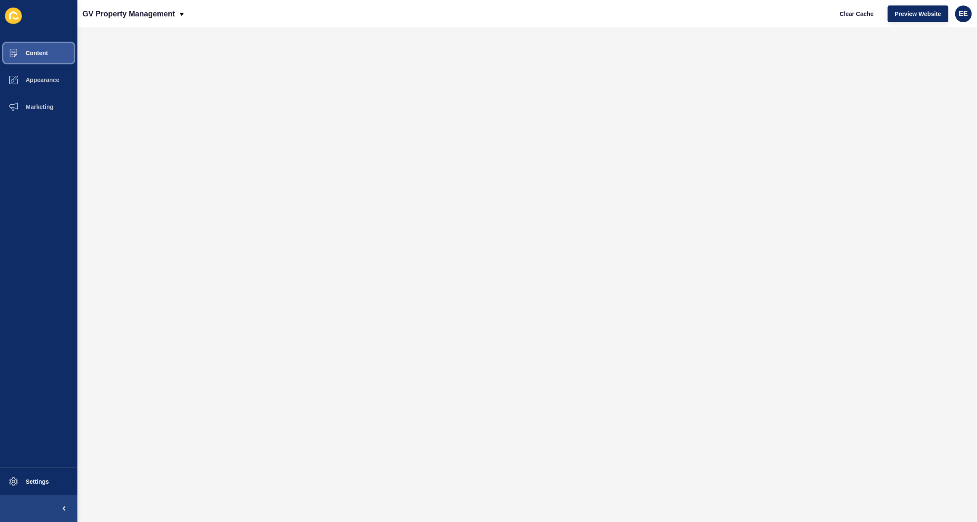
drag, startPoint x: 34, startPoint y: 50, endPoint x: 37, endPoint y: 57, distance: 6.7
click at [36, 53] on span "Content" at bounding box center [23, 53] width 49 height 7
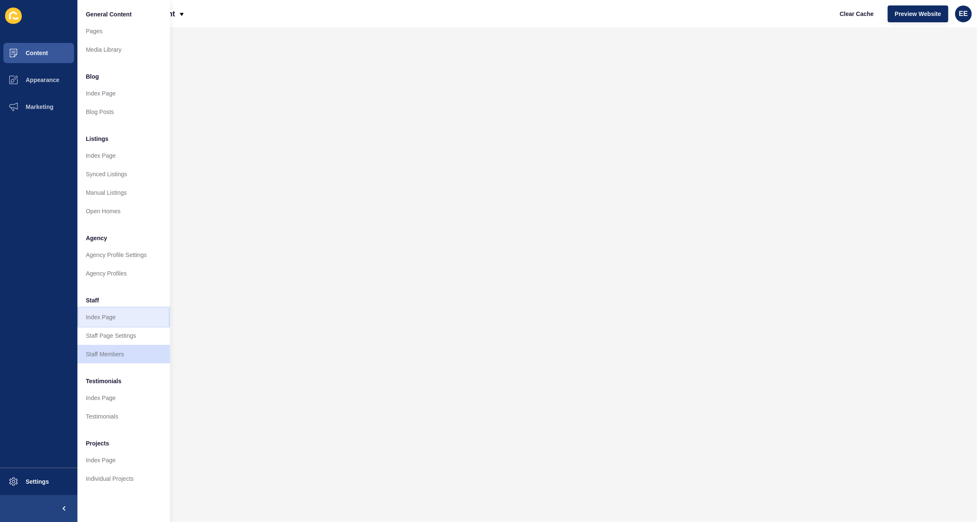
click at [100, 313] on link "Index Page" at bounding box center [123, 317] width 93 height 19
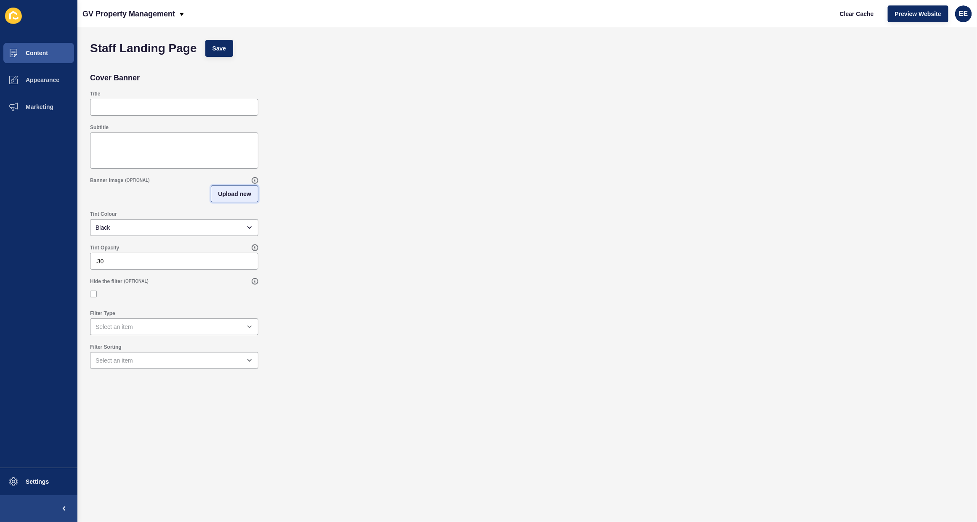
click at [224, 192] on span "Upload new" at bounding box center [234, 194] width 33 height 8
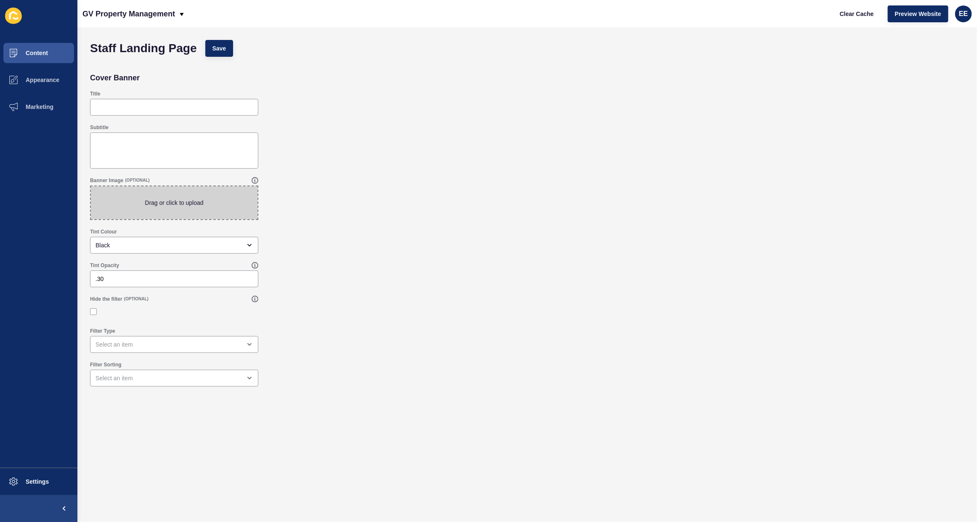
click at [201, 202] on span at bounding box center [174, 202] width 167 height 33
click at [91, 186] on input "Drag or click to upload" at bounding box center [91, 186] width 0 height 0
type input "C:\fakepath\livingroom.jpg"
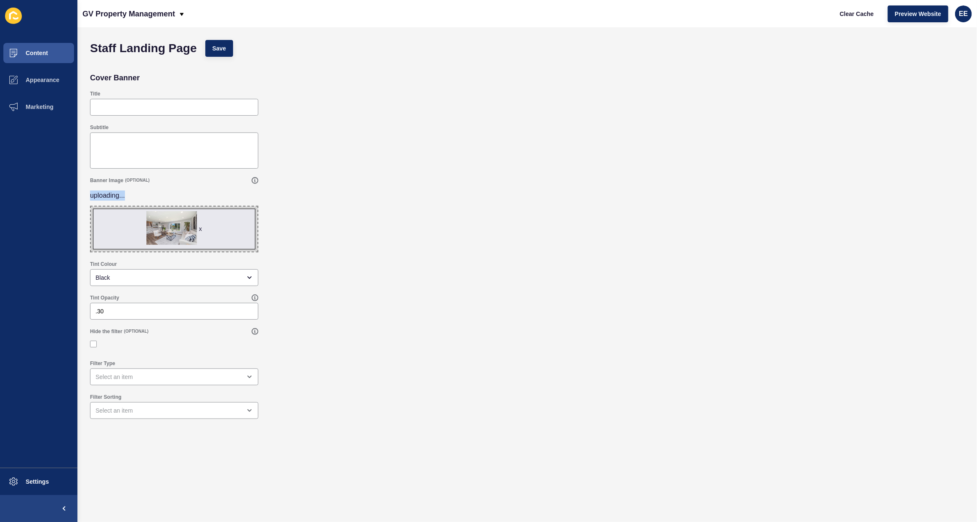
drag, startPoint x: 319, startPoint y: 186, endPoint x: 318, endPoint y: 169, distance: 16.9
click at [319, 179] on div "Banner Image (OPTIONAL) uploading... x Drag or click to upload" at bounding box center [527, 215] width 883 height 84
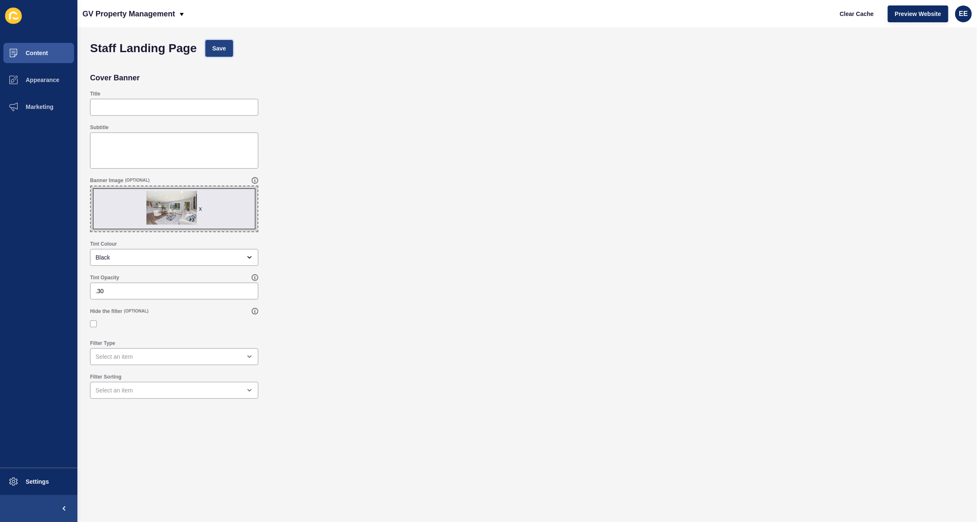
click at [220, 42] on button "Save" at bounding box center [219, 48] width 28 height 17
click at [43, 480] on span "Settings" at bounding box center [24, 481] width 50 height 7
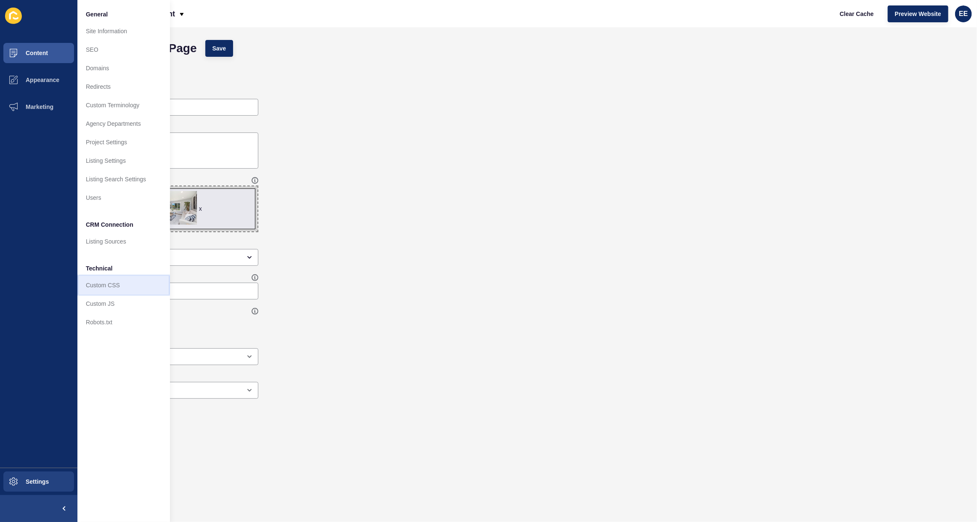
click at [106, 283] on link "Custom CSS" at bounding box center [123, 285] width 93 height 19
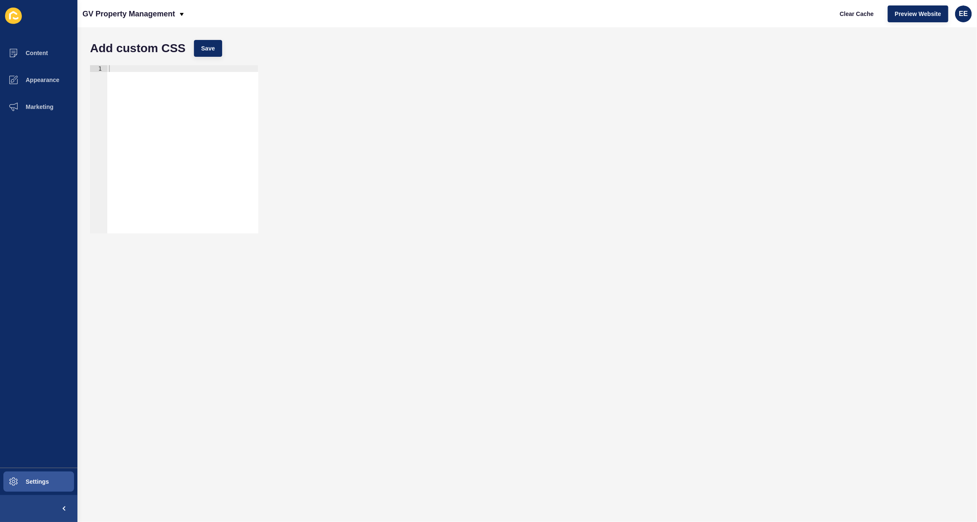
click at [167, 71] on div at bounding box center [182, 156] width 151 height 182
paste textarea "}"
click at [198, 45] on button "Save" at bounding box center [208, 48] width 28 height 17
click at [108, 66] on div "footer img { max-height: 13rem !important; }" at bounding box center [182, 156] width 151 height 182
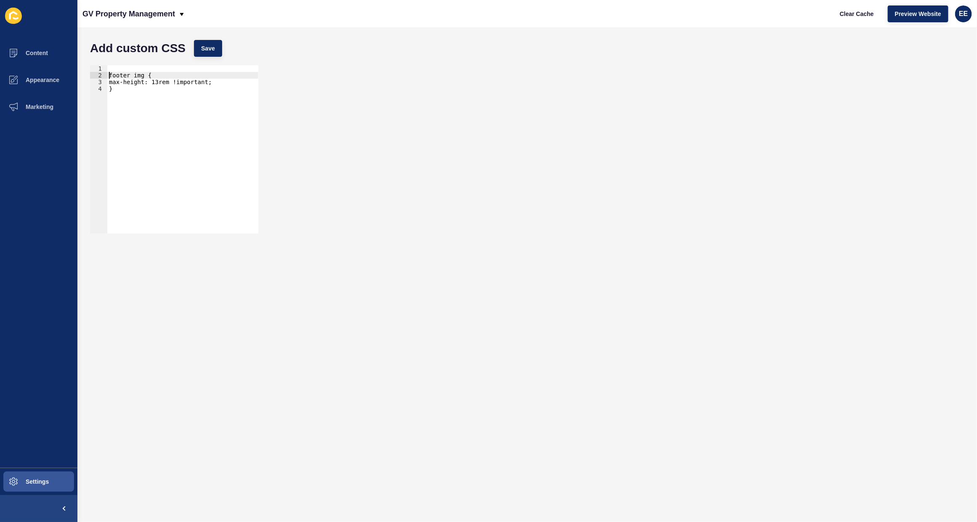
type textarea "footer img {"
paste textarea "}}"
type textarea "}}"
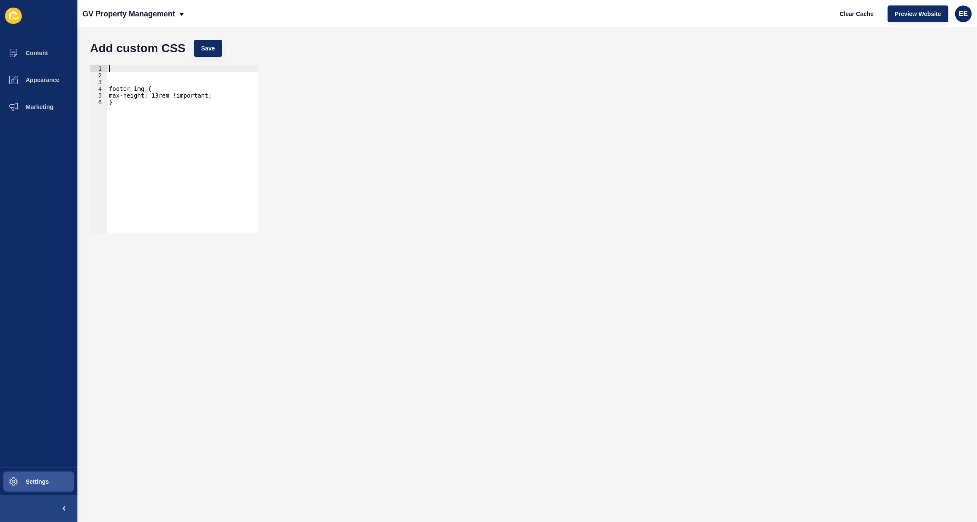
paste textarea "}}"
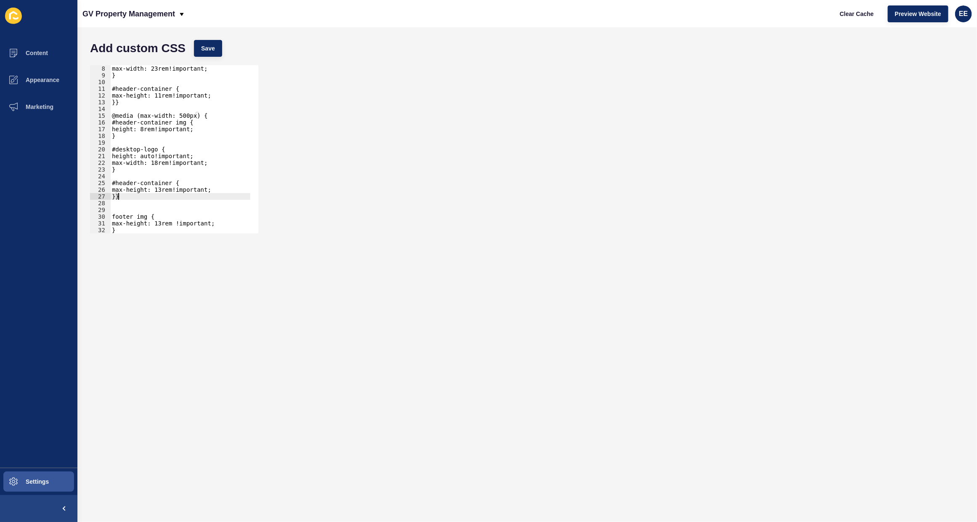
scroll to position [0, 0]
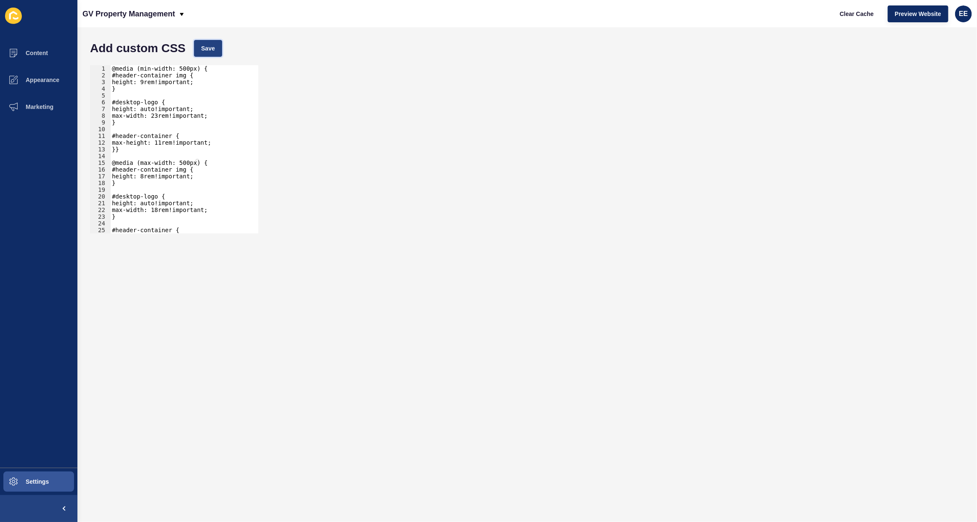
click at [203, 43] on button "Save" at bounding box center [208, 48] width 28 height 17
click at [156, 142] on div "@media (min-width: 500px) { #header-container img { height: 9rem!important; } #…" at bounding box center [180, 156] width 140 height 182
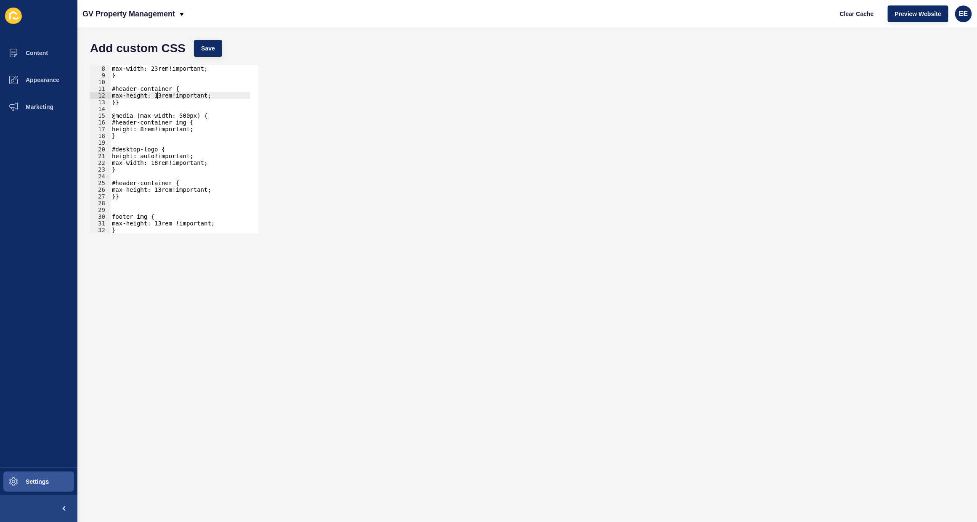
scroll to position [47, 0]
drag, startPoint x: 216, startPoint y: 45, endPoint x: 276, endPoint y: 64, distance: 63.2
click at [215, 47] on button "Save" at bounding box center [208, 48] width 28 height 17
click at [149, 184] on div "max-width: 23rem!important; } #header-container { max-height: 13rem!important; …" at bounding box center [180, 156] width 140 height 182
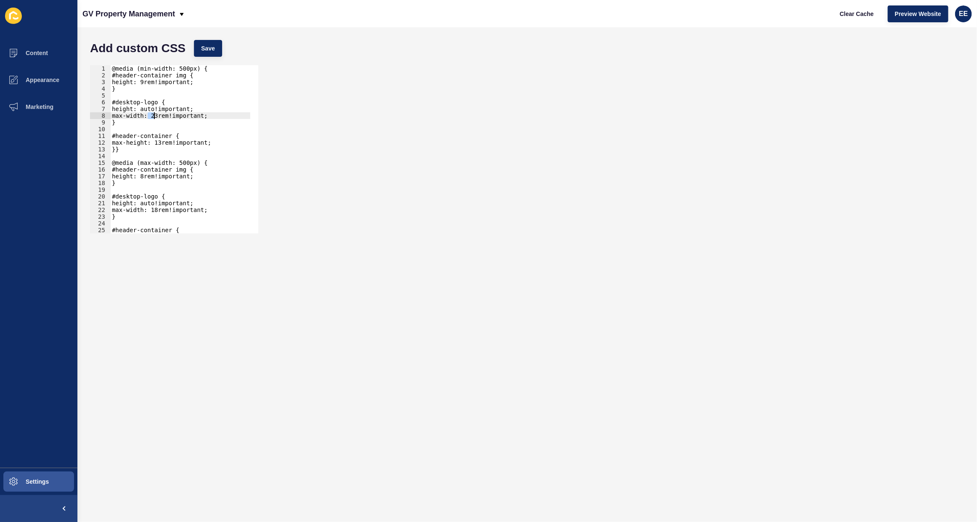
drag, startPoint x: 149, startPoint y: 116, endPoint x: 154, endPoint y: 116, distance: 5.5
click at [154, 116] on div "@media (min-width: 500px) { #header-container img { height: 9rem!important; } #…" at bounding box center [180, 156] width 140 height 182
click at [199, 42] on button "Save" at bounding box center [208, 48] width 28 height 17
click at [150, 114] on div "@media (min-width: 500px) { #header-container img { height: 9rem!important; } #…" at bounding box center [180, 156] width 140 height 182
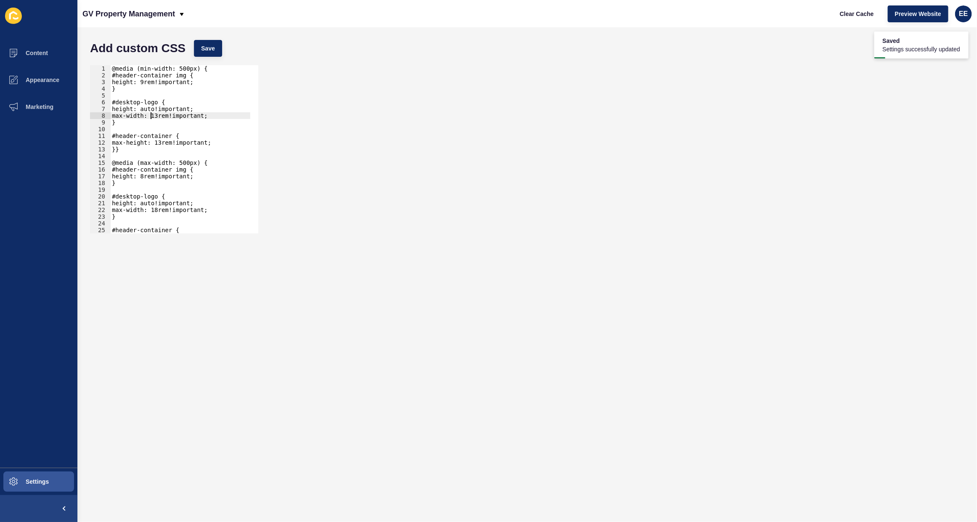
click at [149, 114] on div "@media (min-width: 500px) { #header-container img { height: 9rem!important; } #…" at bounding box center [180, 156] width 140 height 182
click at [153, 118] on div "@media (min-width: 500px) { #header-container img { height: 9rem!important; } #…" at bounding box center [180, 149] width 140 height 168
click at [151, 111] on div "@media (min-width: 500px) { #header-container img { height: 9rem!important; } #…" at bounding box center [180, 156] width 140 height 182
click at [157, 118] on div "@media (min-width: 500px) { #header-container img { height: 9rem!important; } #…" at bounding box center [180, 156] width 140 height 182
click at [149, 115] on div "@media (min-width: 500px) { #header-container img { height: 9rem!important; } #…" at bounding box center [180, 156] width 140 height 182
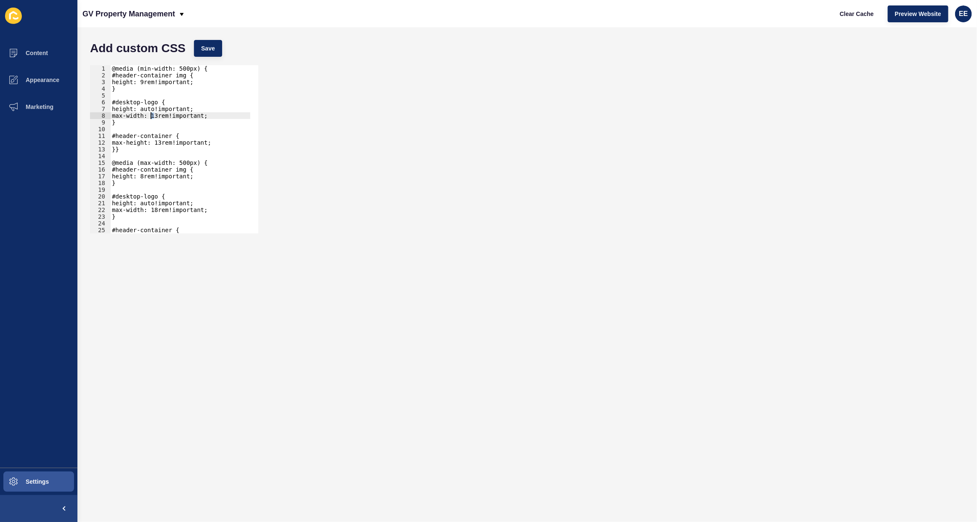
click at [151, 114] on div "@media (min-width: 500px) { #header-container img { height: 9rem!important; } #…" at bounding box center [180, 156] width 140 height 182
drag, startPoint x: 205, startPoint y: 42, endPoint x: 273, endPoint y: 74, distance: 75.1
click at [206, 41] on button "Save" at bounding box center [208, 48] width 28 height 17
click at [151, 114] on div "@media (min-width: 500px) { #header-container img { height: 9rem!important; } #…" at bounding box center [180, 156] width 140 height 182
click at [153, 114] on div "@media (min-width: 500px) { #header-container img { height: 9rem!important; } #…" at bounding box center [180, 149] width 140 height 168
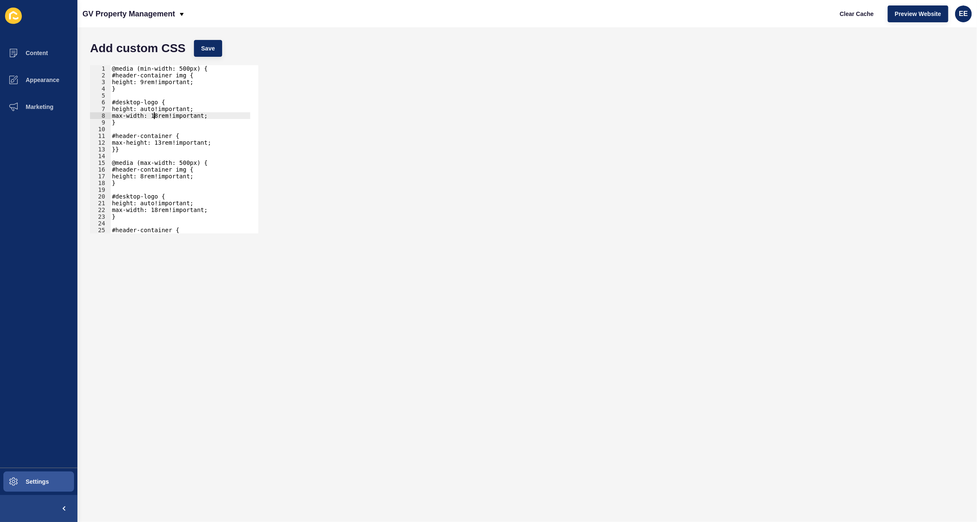
click at [148, 114] on div "@media (min-width: 500px) { #header-container img { height: 9rem!important; } #…" at bounding box center [180, 156] width 140 height 182
click at [154, 114] on div "@media (min-width: 500px) { #header-container img { height: 9rem!important; } #…" at bounding box center [180, 156] width 140 height 182
type textarea "max-width: 25rem!important;"
drag, startPoint x: 204, startPoint y: 46, endPoint x: 323, endPoint y: 45, distance: 118.2
click at [205, 45] on span "Save" at bounding box center [208, 48] width 14 height 8
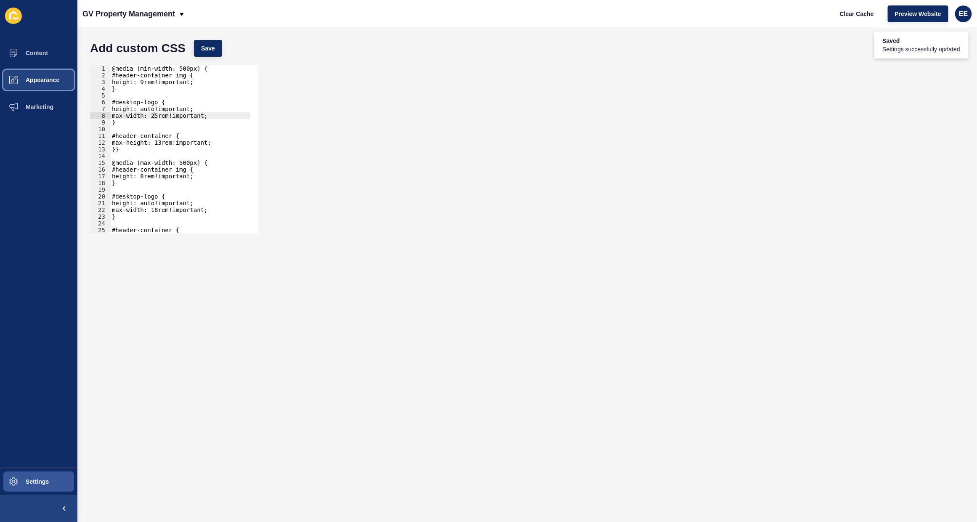
click at [42, 77] on span "Appearance" at bounding box center [29, 80] width 61 height 7
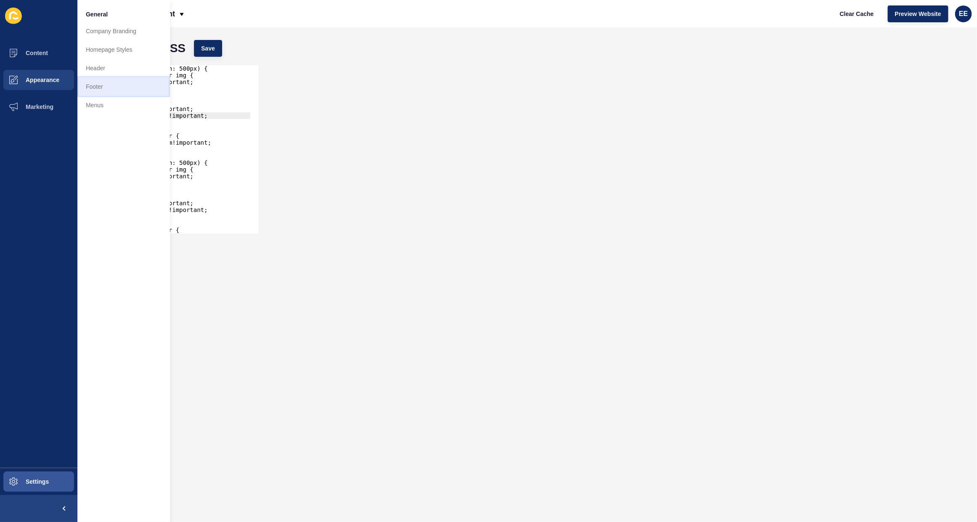
click at [114, 83] on link "Footer" at bounding box center [123, 86] width 93 height 19
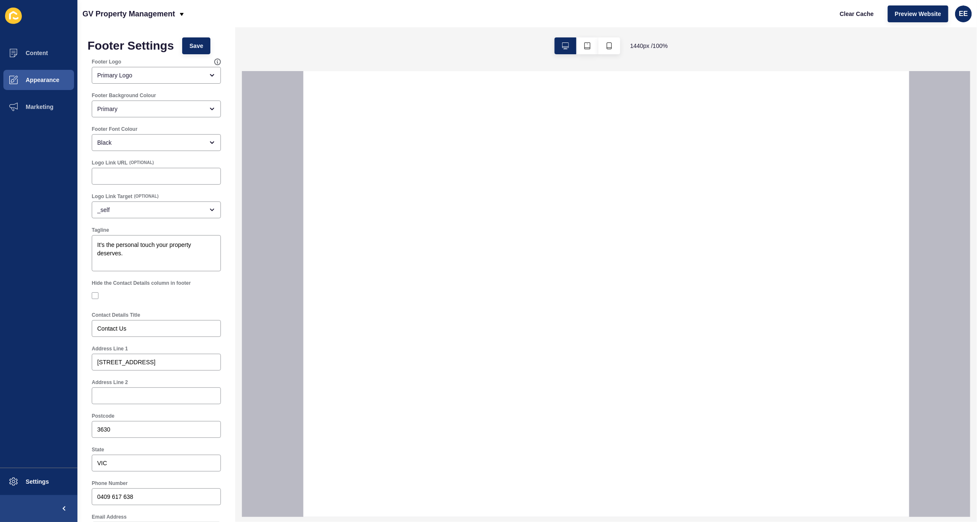
select select
